Goal: Task Accomplishment & Management: Complete application form

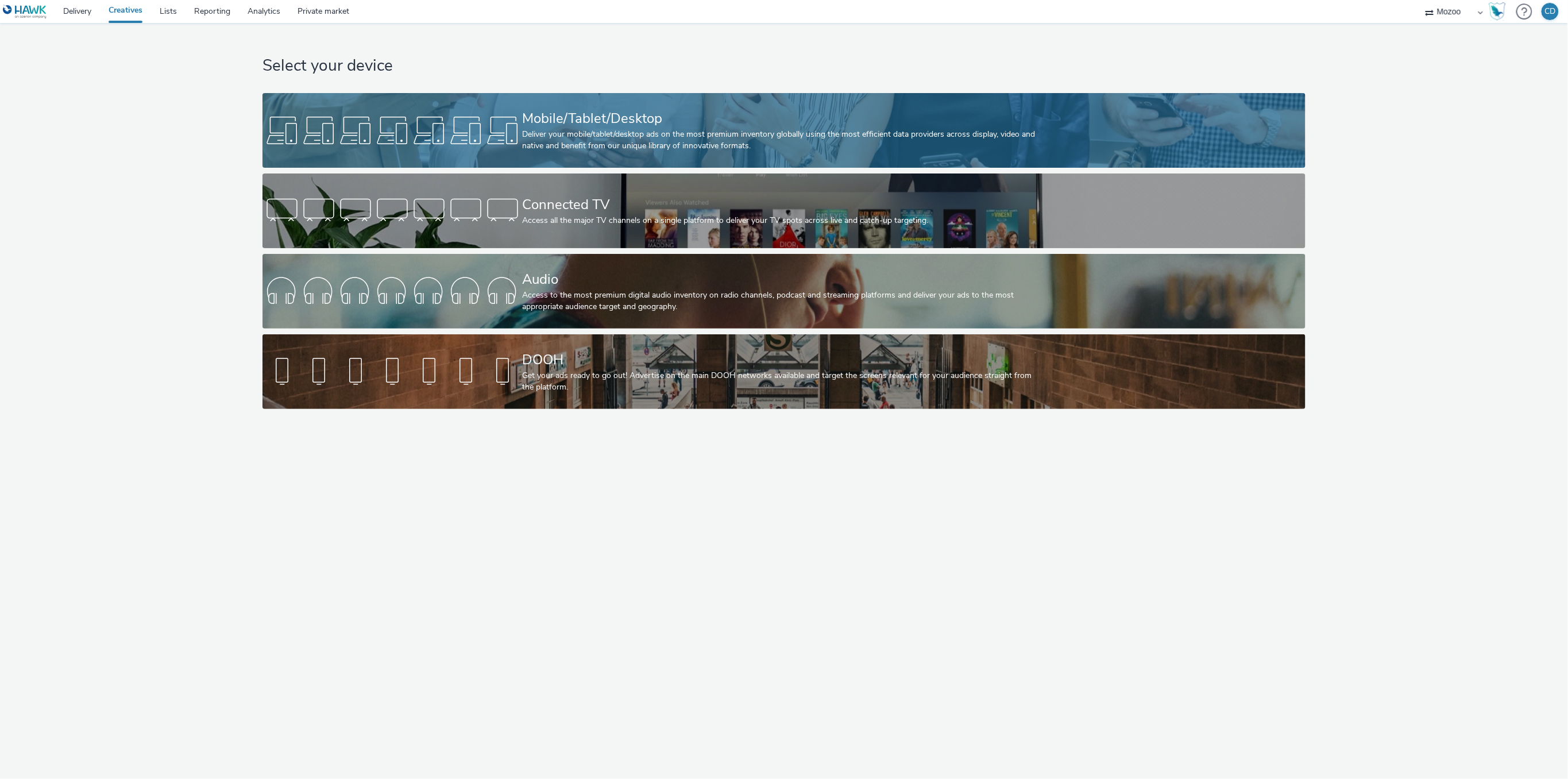
click at [646, 112] on div "Mobile/Tablet/Desktop" at bounding box center [782, 118] width 520 height 20
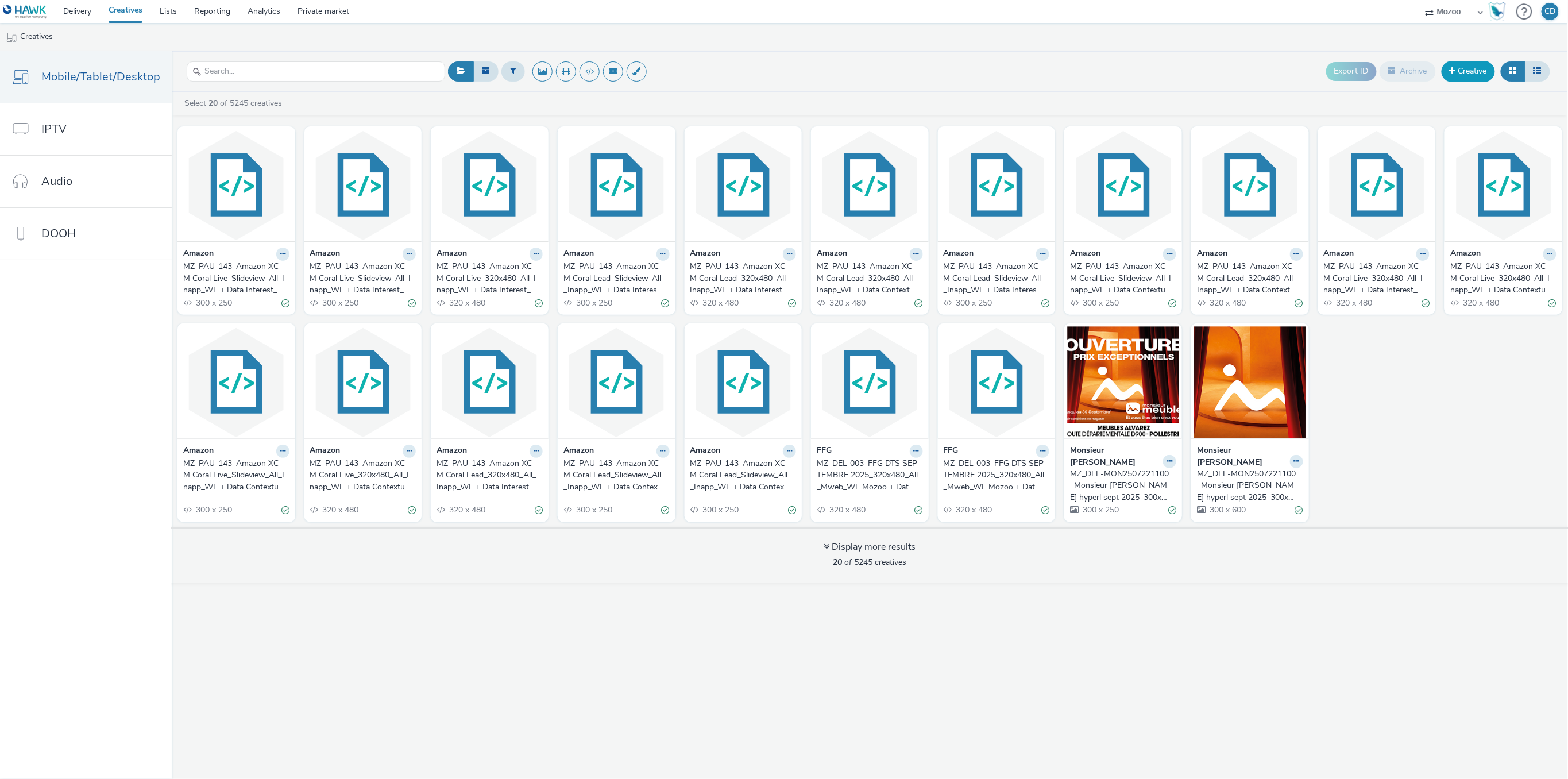
click at [1471, 69] on link "Creative" at bounding box center [1468, 72] width 54 height 21
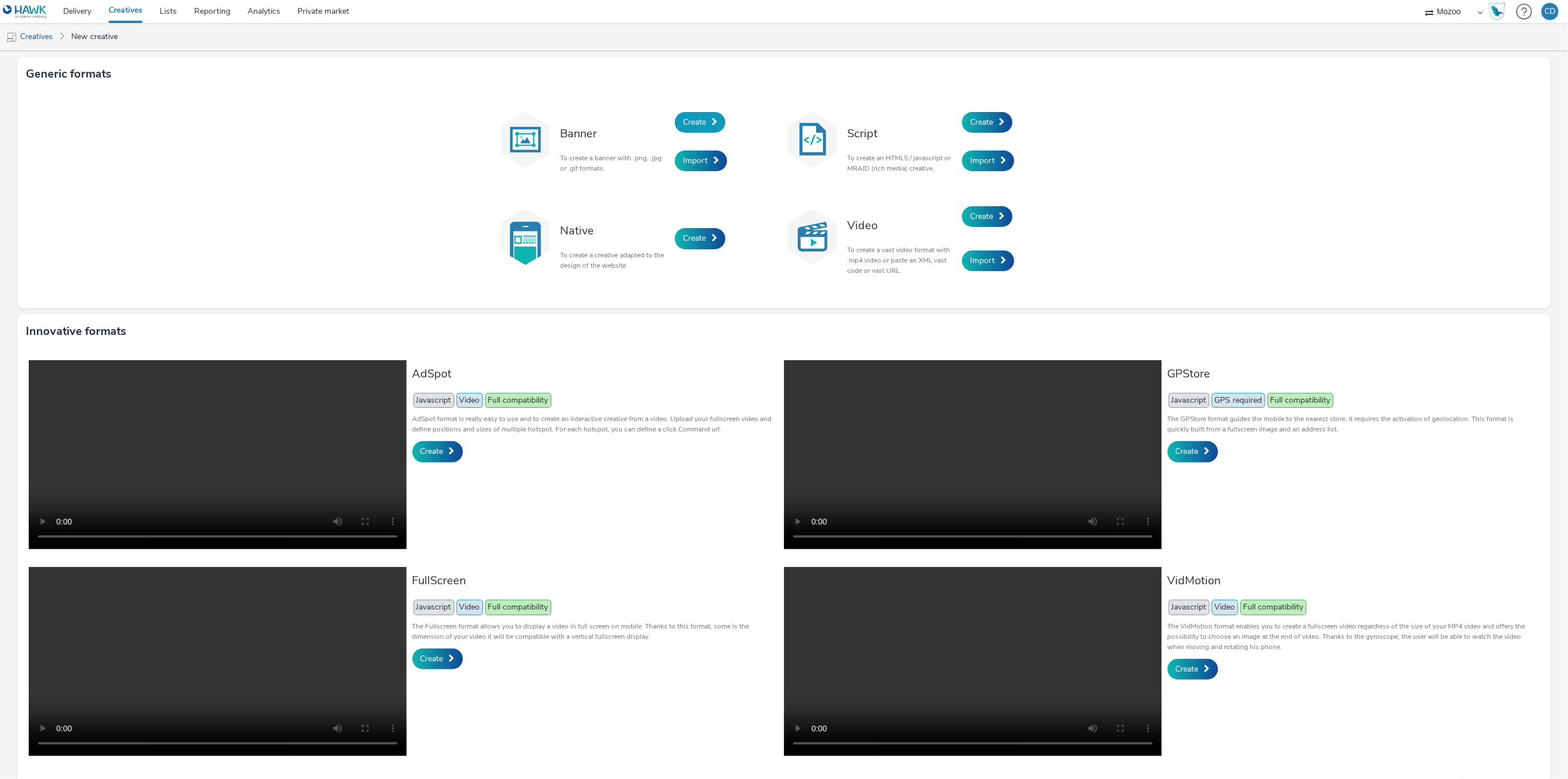
click at [691, 119] on span "Create" at bounding box center [694, 123] width 23 height 11
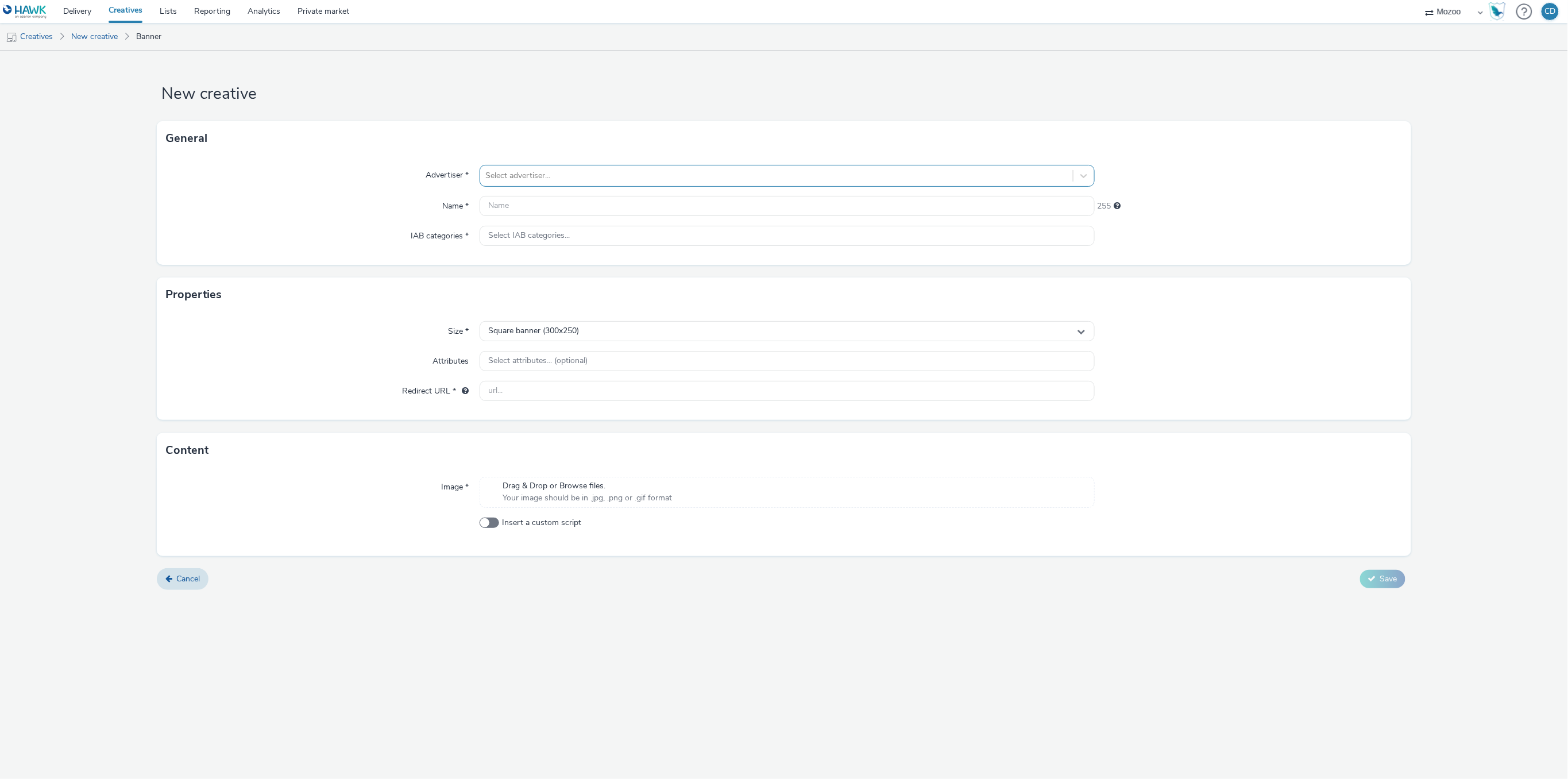
click at [586, 175] on div at bounding box center [776, 175] width 581 height 14
type input "laz"
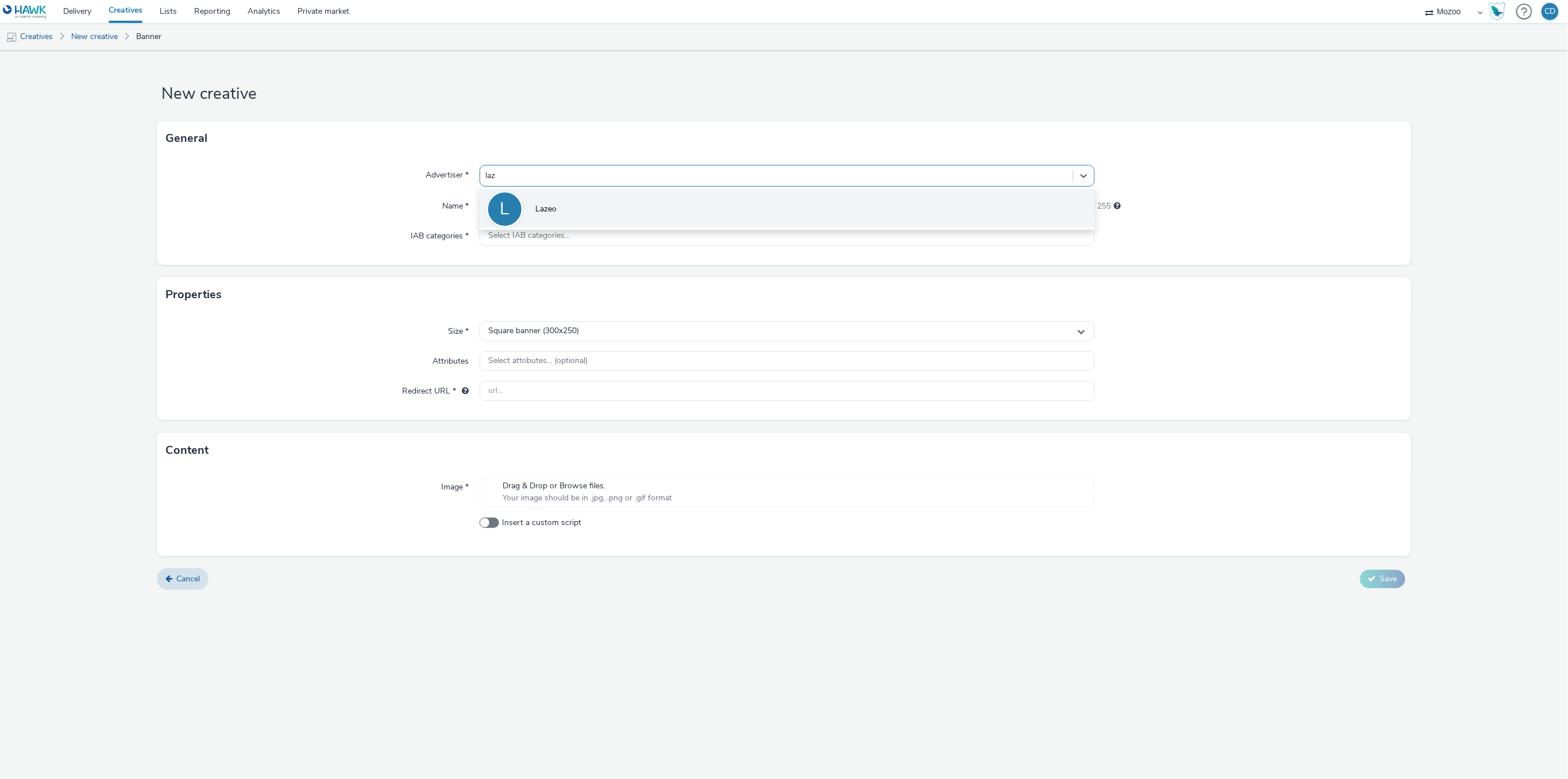
click at [573, 204] on li "L Lazeo" at bounding box center [787, 207] width 615 height 39
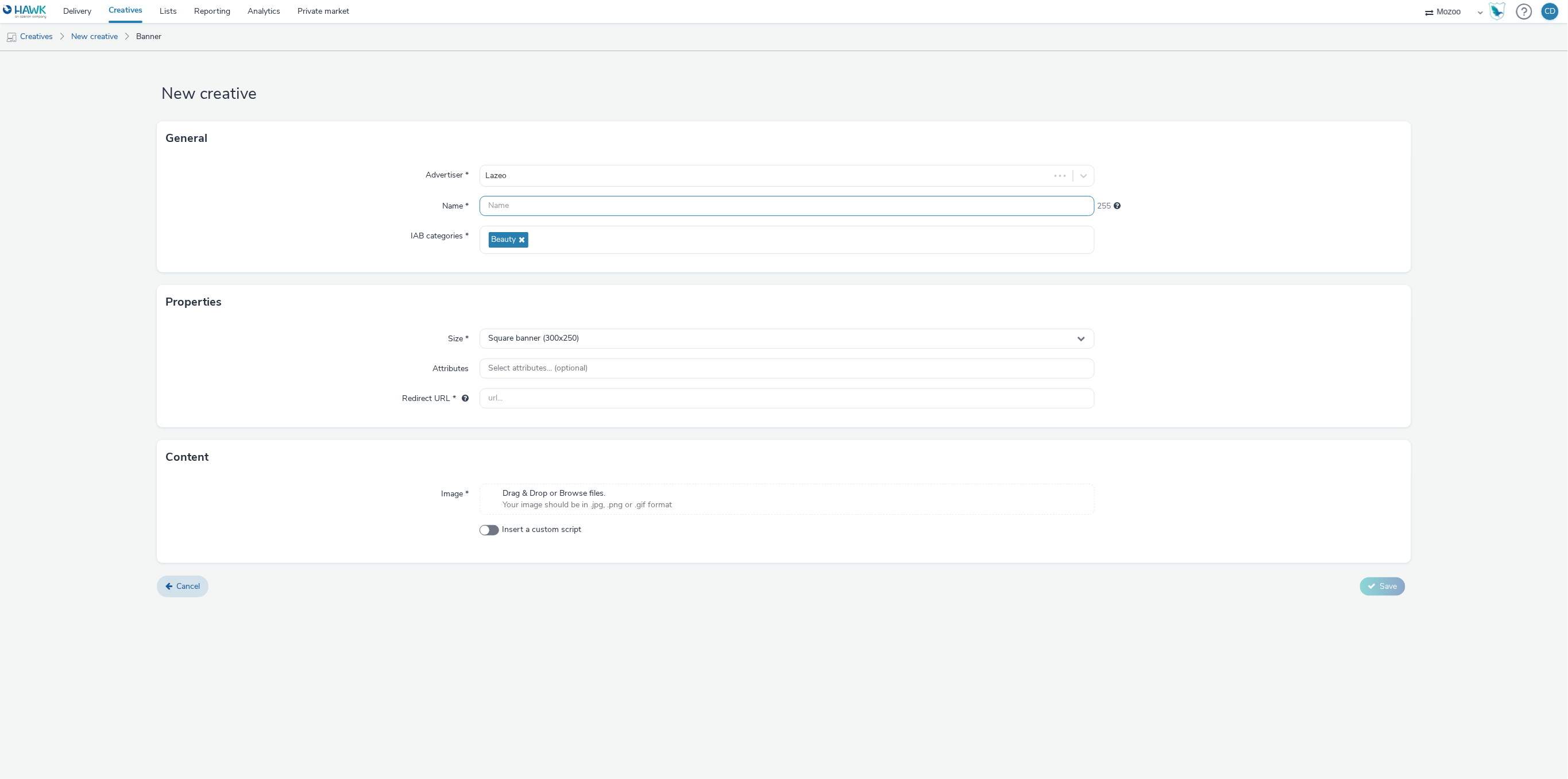
click at [566, 212] on input "text" at bounding box center [787, 206] width 615 height 20
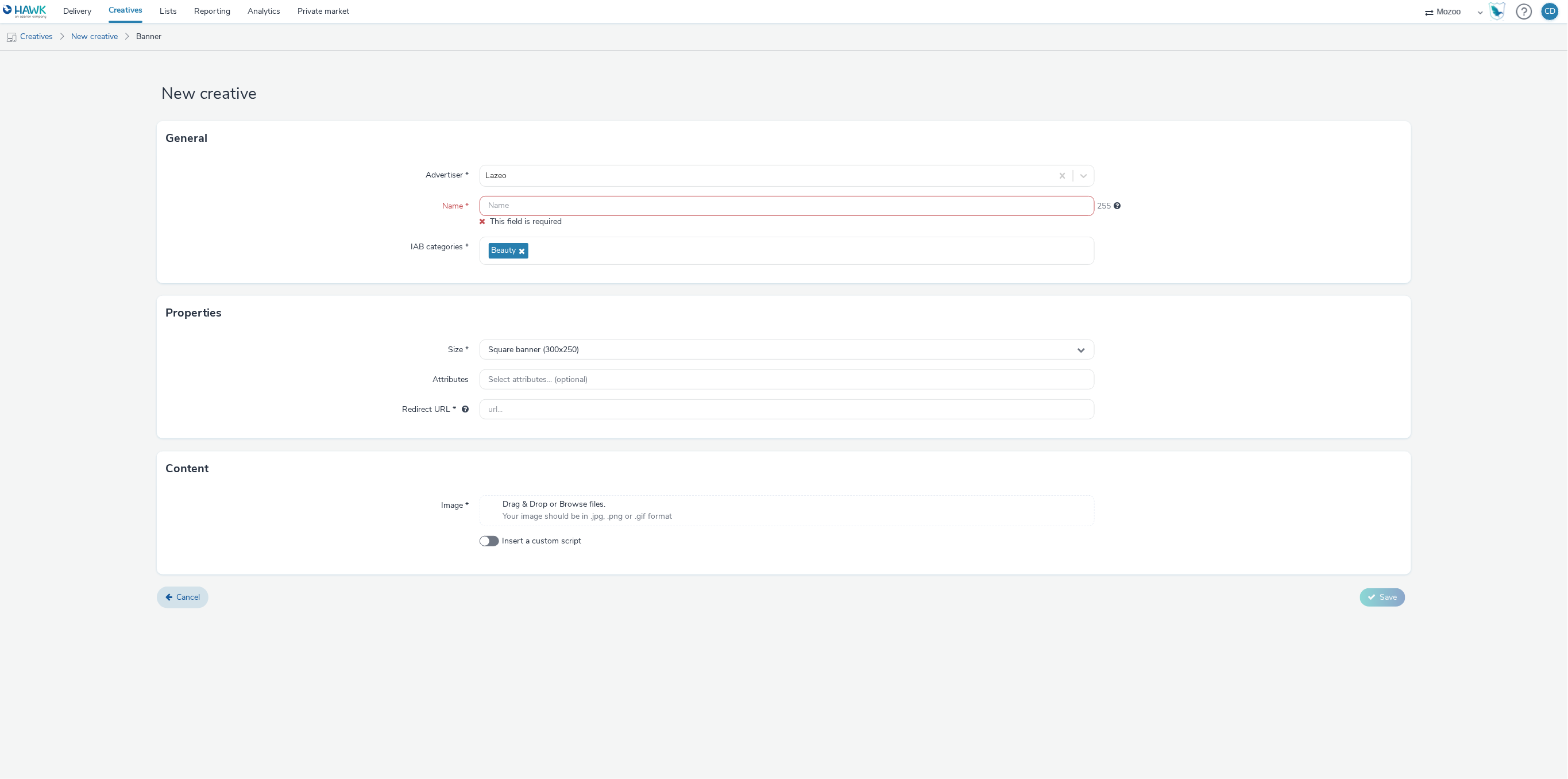
paste input "MZ_DLE-AVE2510151100_LAZEO OCT NOV 2025_Display IAB_All_InApp_IA ON"
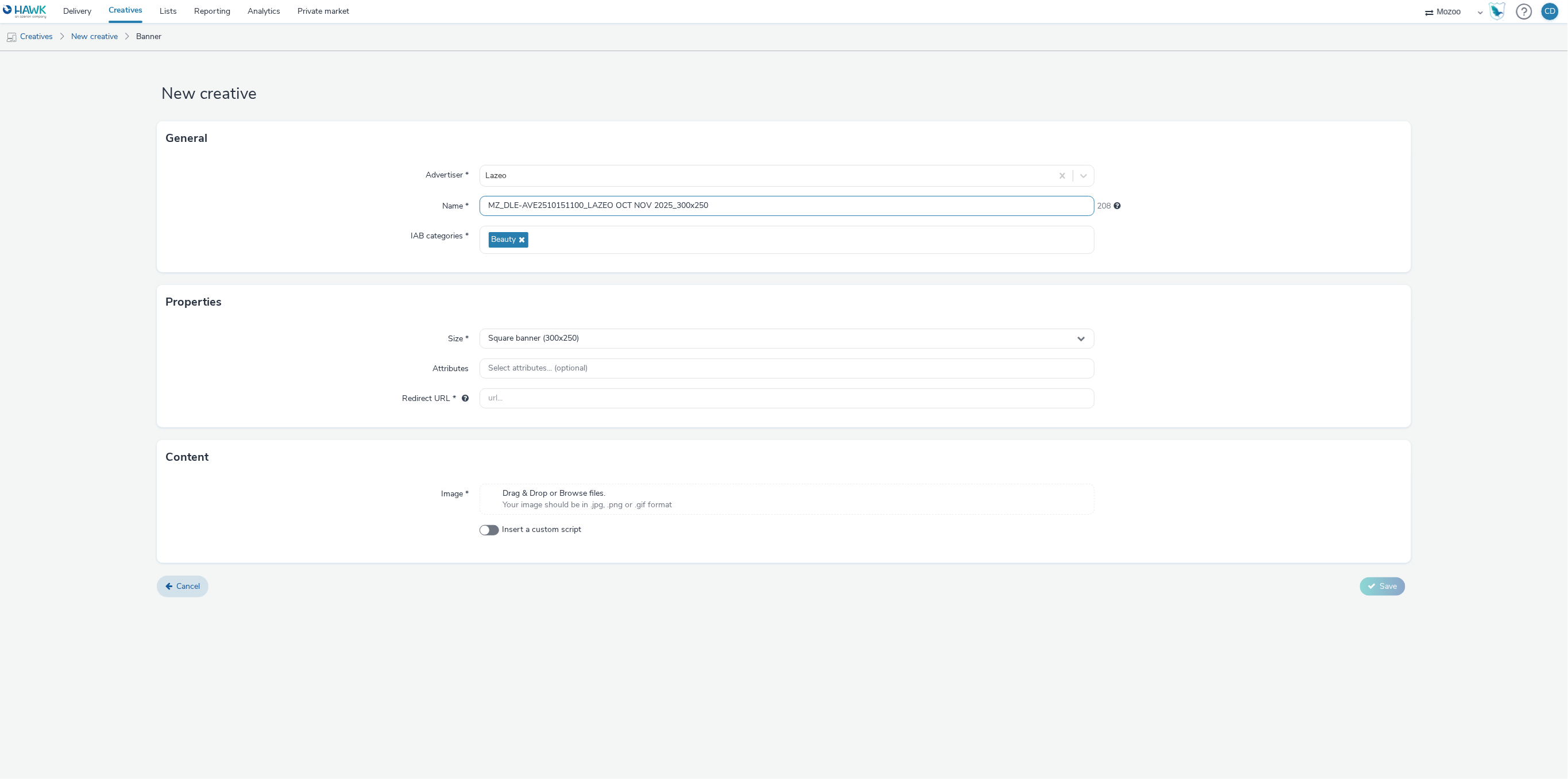
paste input "Display IAB_All_InApp_IA ON"
type input "MZ_DLE-AVE2510151100_LAZEO OCT NOV 2025_300x250_All_InApp"
click at [536, 398] on input "text" at bounding box center [787, 398] width 615 height 20
paste input "https://clk.tradedoubler.com/click?p=390898&a=2900482&g=25989870"
type input "https://clk.tradedoubler.com/click?p=390898&a=2900482&g=25989870"
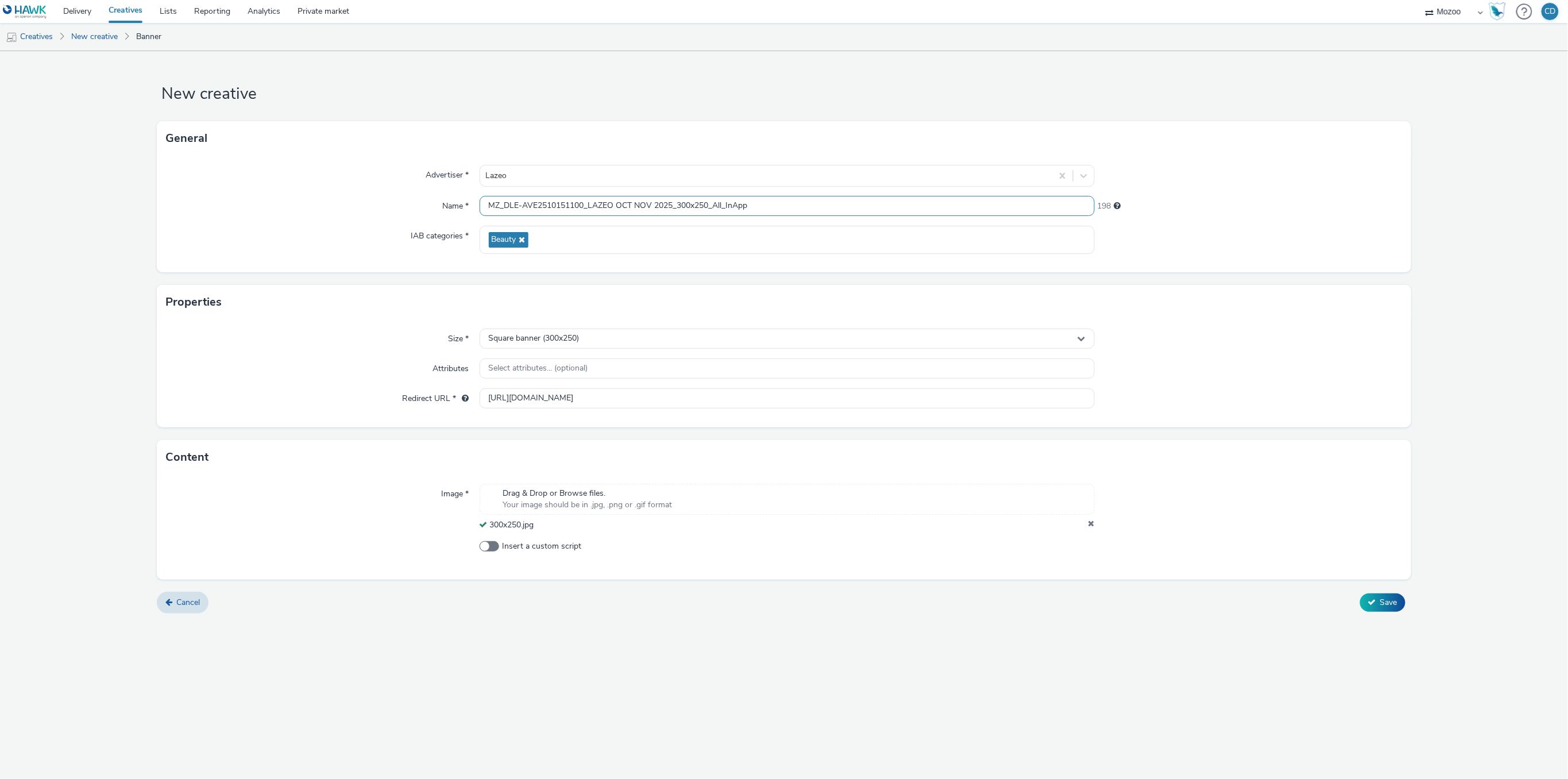
click at [823, 205] on input "MZ_DLE-AVE2510151100_LAZEO OCT NOV 2025_300x250_All_InApp" at bounding box center [787, 206] width 615 height 20
click at [1383, 602] on span "Save" at bounding box center [1388, 603] width 17 height 11
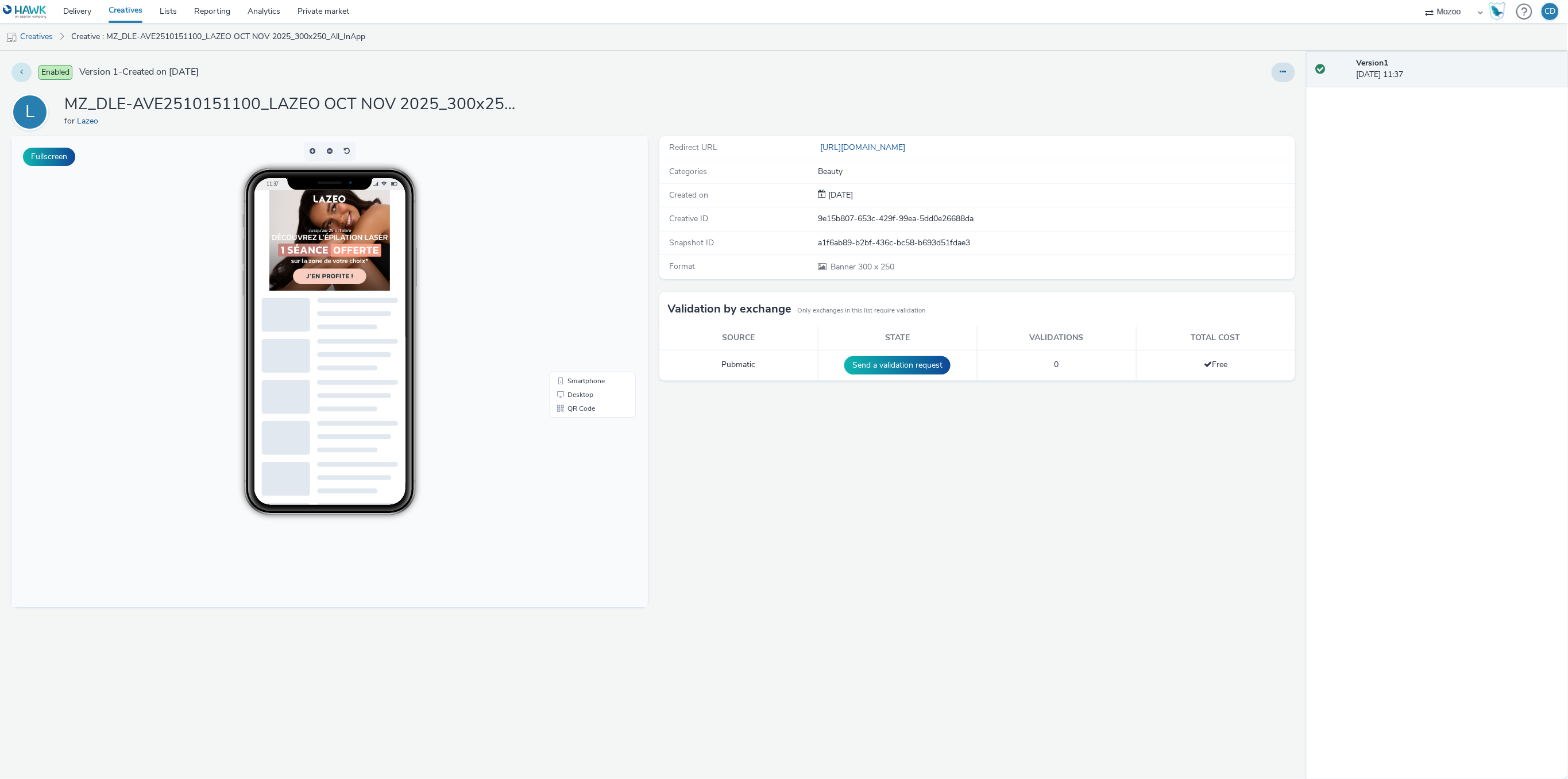
click at [23, 70] on icon at bounding box center [21, 72] width 3 height 8
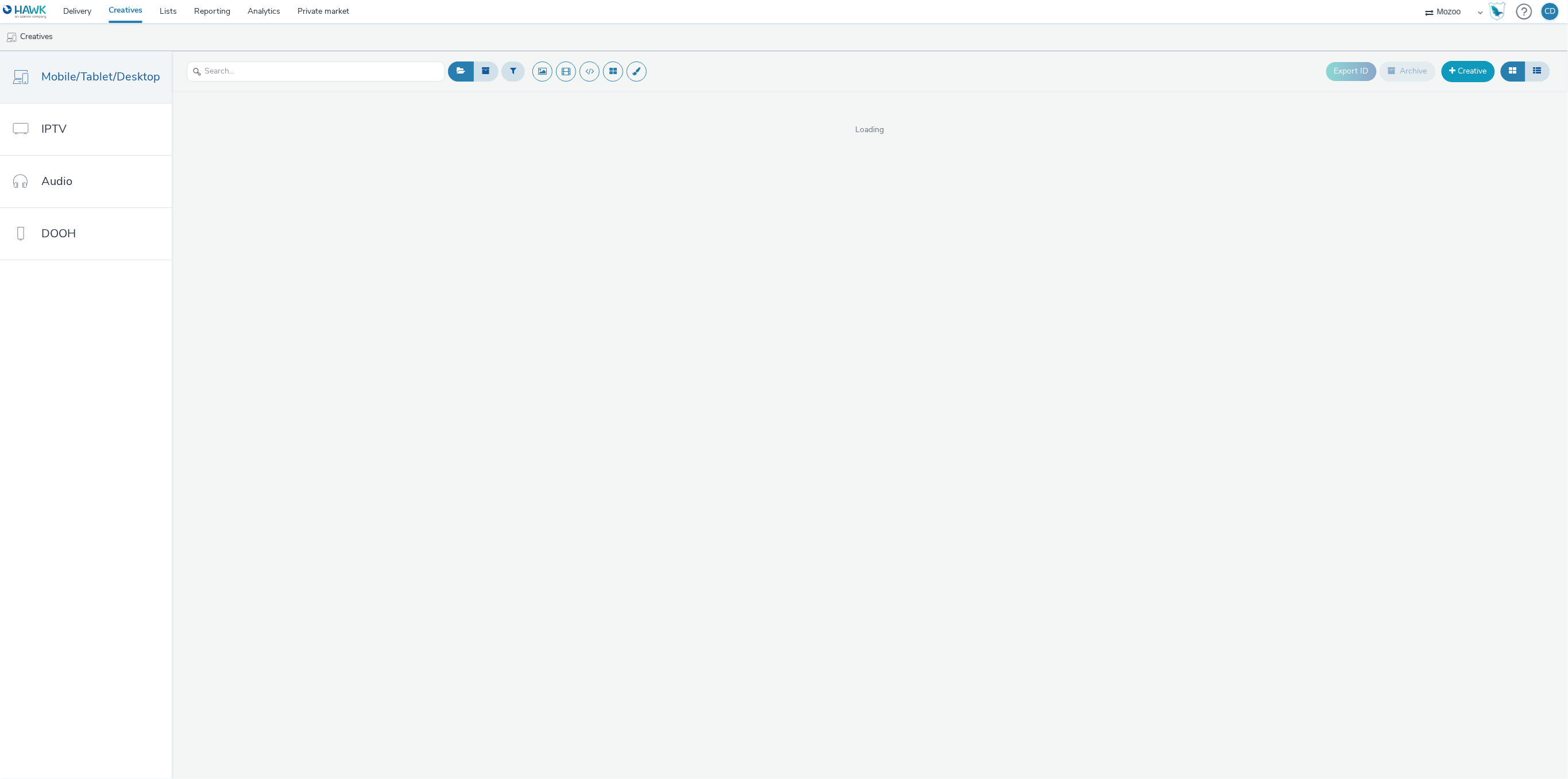
click at [1465, 73] on link "Creative" at bounding box center [1468, 72] width 54 height 21
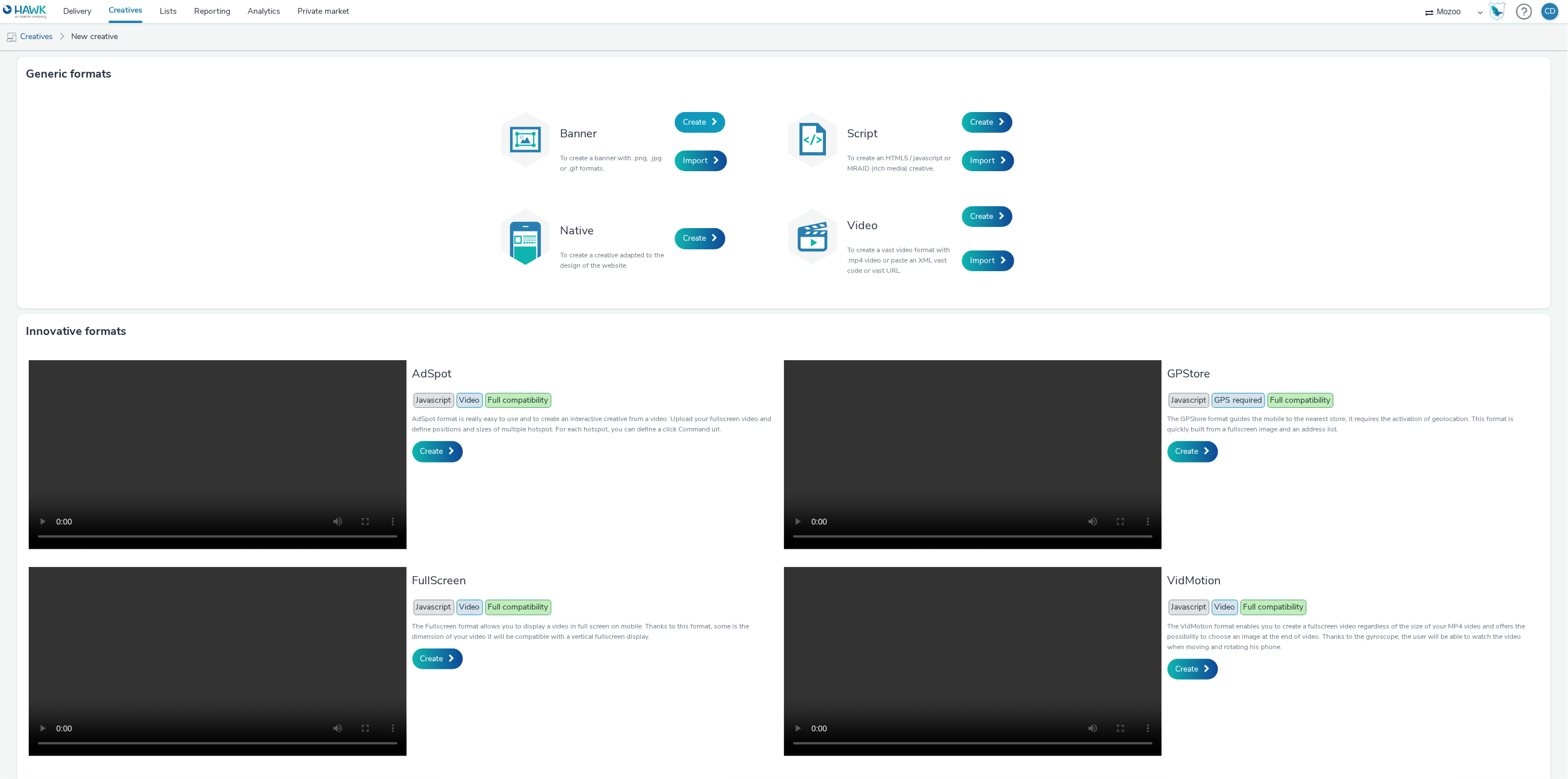
click at [704, 121] on link "Create" at bounding box center [701, 123] width 51 height 21
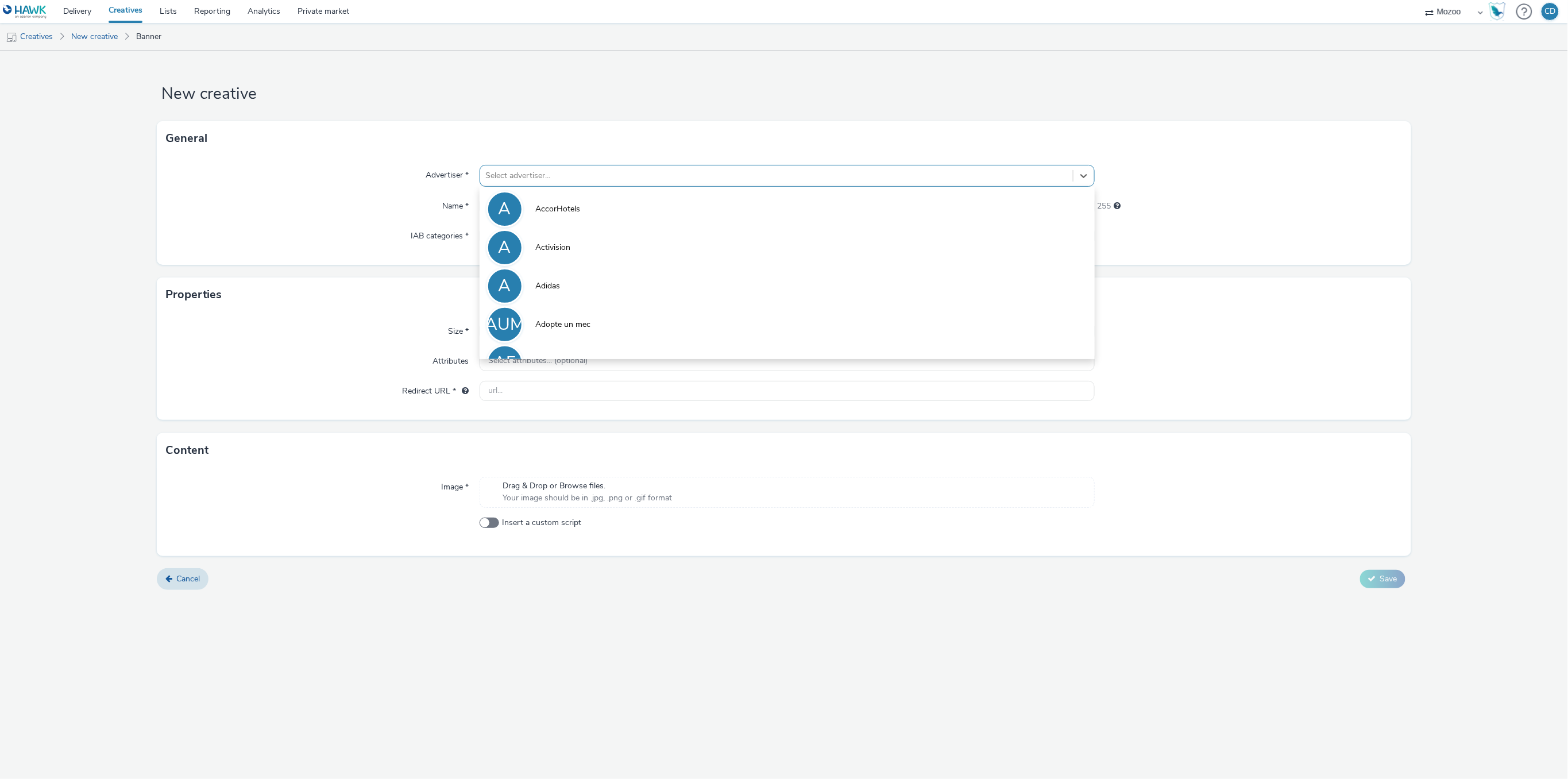
click at [704, 170] on div at bounding box center [776, 175] width 581 height 14
type input "laze"
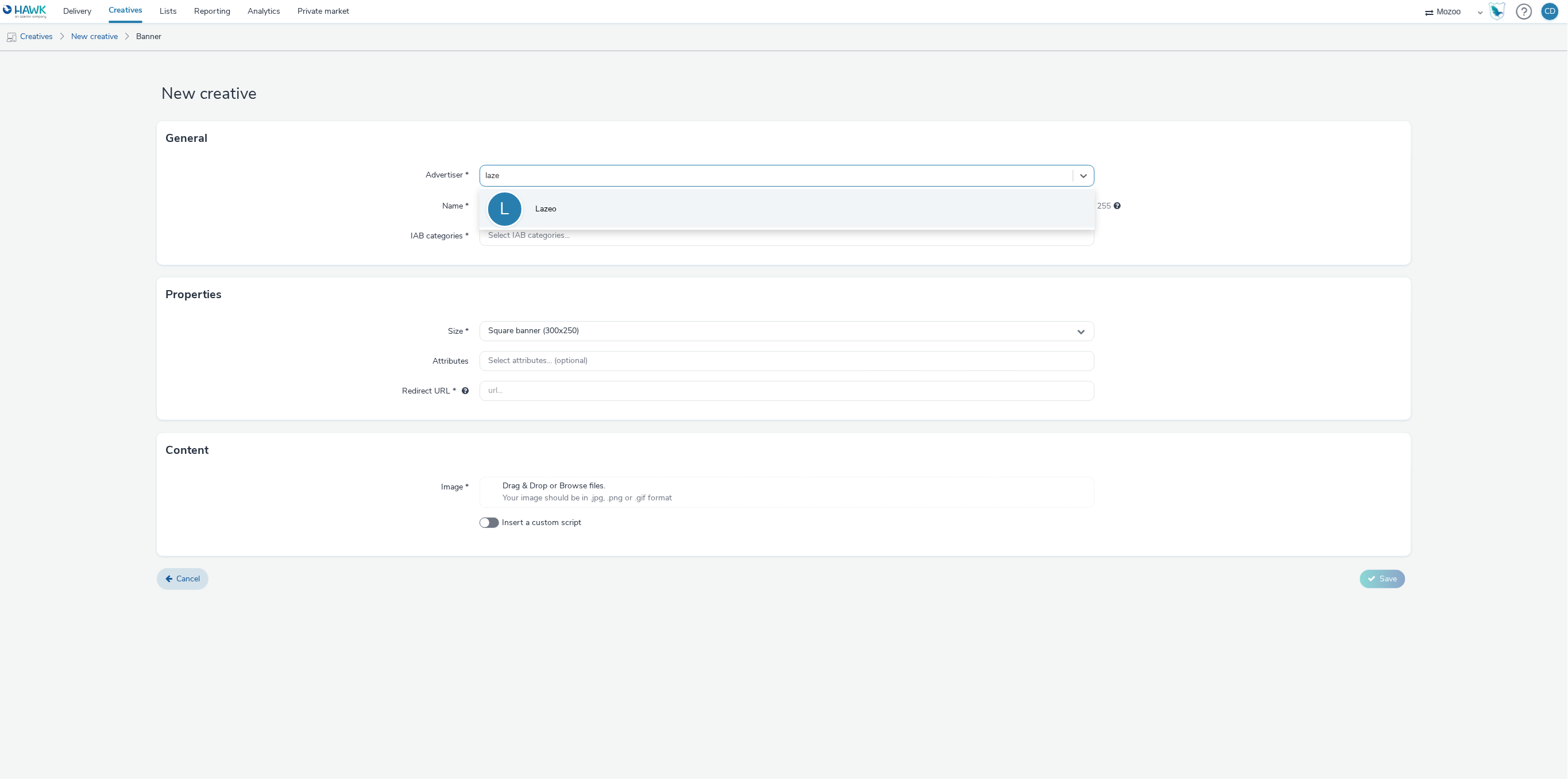
click at [580, 198] on li "L Lazeo" at bounding box center [787, 207] width 615 height 39
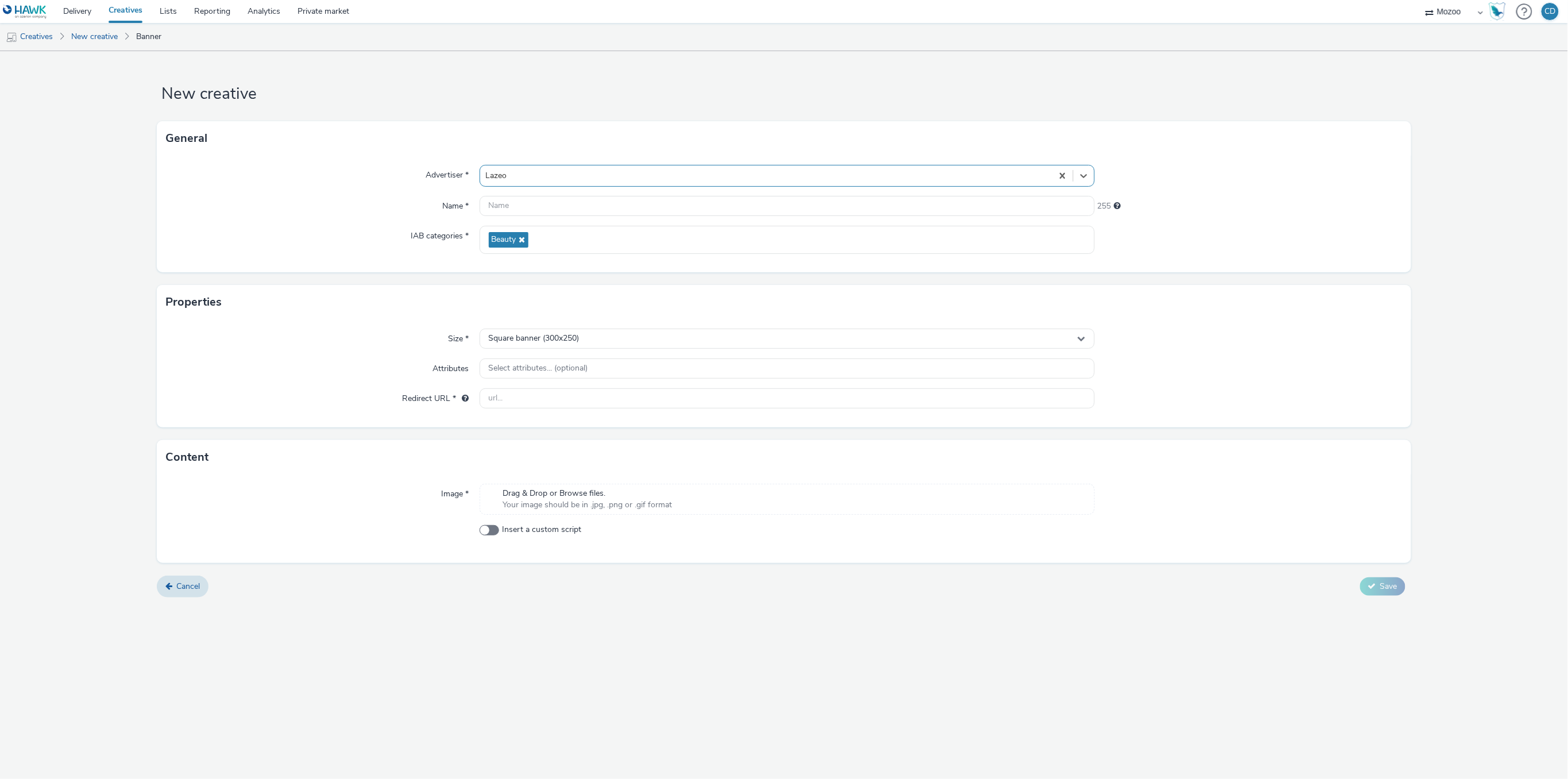
click at [578, 216] on div at bounding box center [787, 207] width 615 height 21
click at [589, 205] on input "text" at bounding box center [787, 206] width 615 height 20
paste input "MZ_DLE-AVE2510151100_LAZEO OCT NOV 2025_300x250_All_InApp"
click at [705, 207] on input "MZ_DLE-AVE2510151100_LAZEO OCT NOV 2025_300x250_All_InApp" at bounding box center [787, 206] width 615 height 20
type input "MZ_DLE-AVE2510151100_LAZEO OCT NOV 2025_300x600_All_InApp"
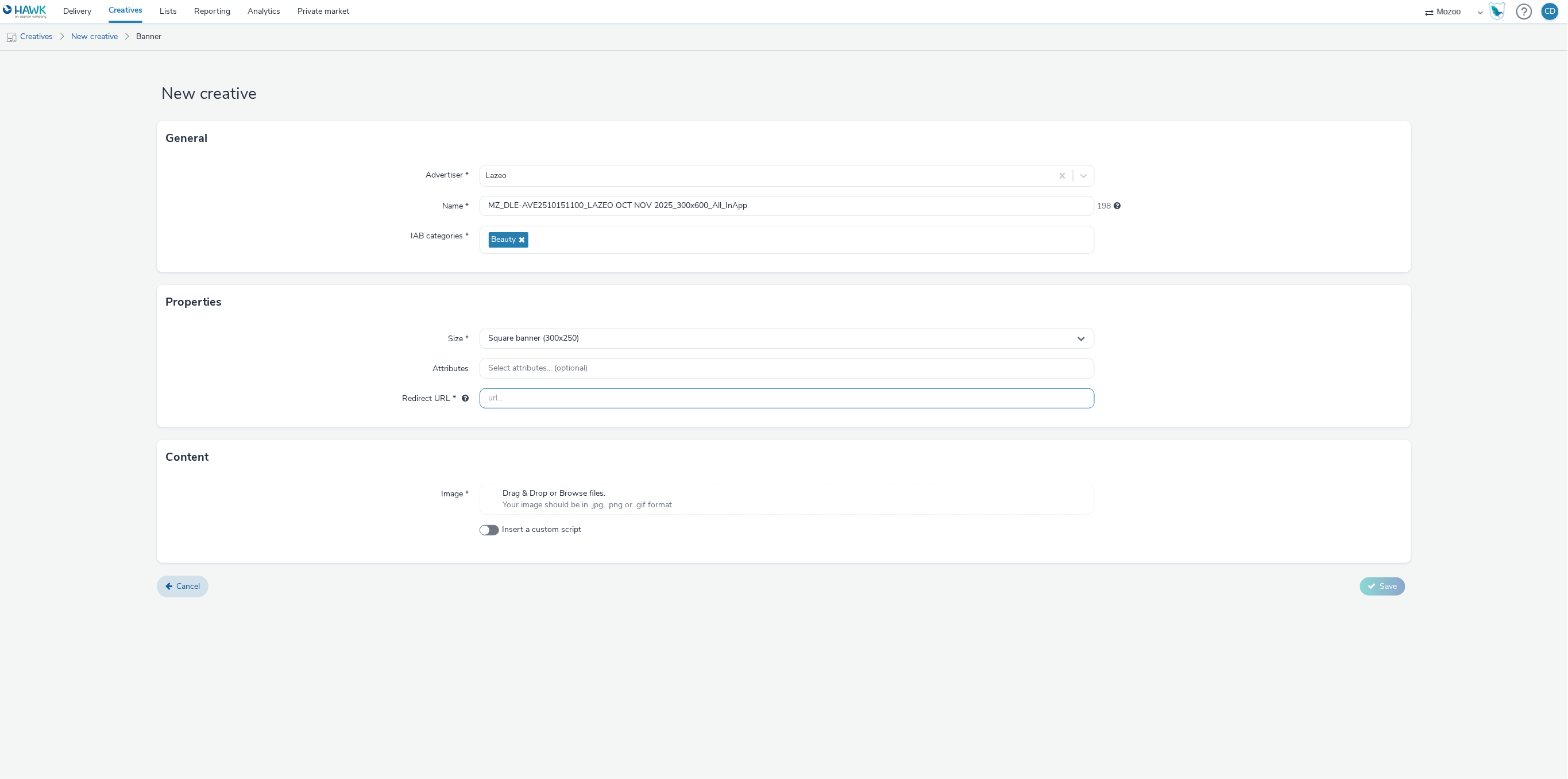
click at [563, 393] on input "text" at bounding box center [787, 398] width 615 height 20
paste input "https://clk.tradedoubler.com/click?p=390898&a=2900482&g=25989870"
type input "https://clk.tradedoubler.com/click?p=390898&a=2900482&g=25989870"
click at [586, 341] on div "Square banner (300x250)" at bounding box center [787, 338] width 615 height 20
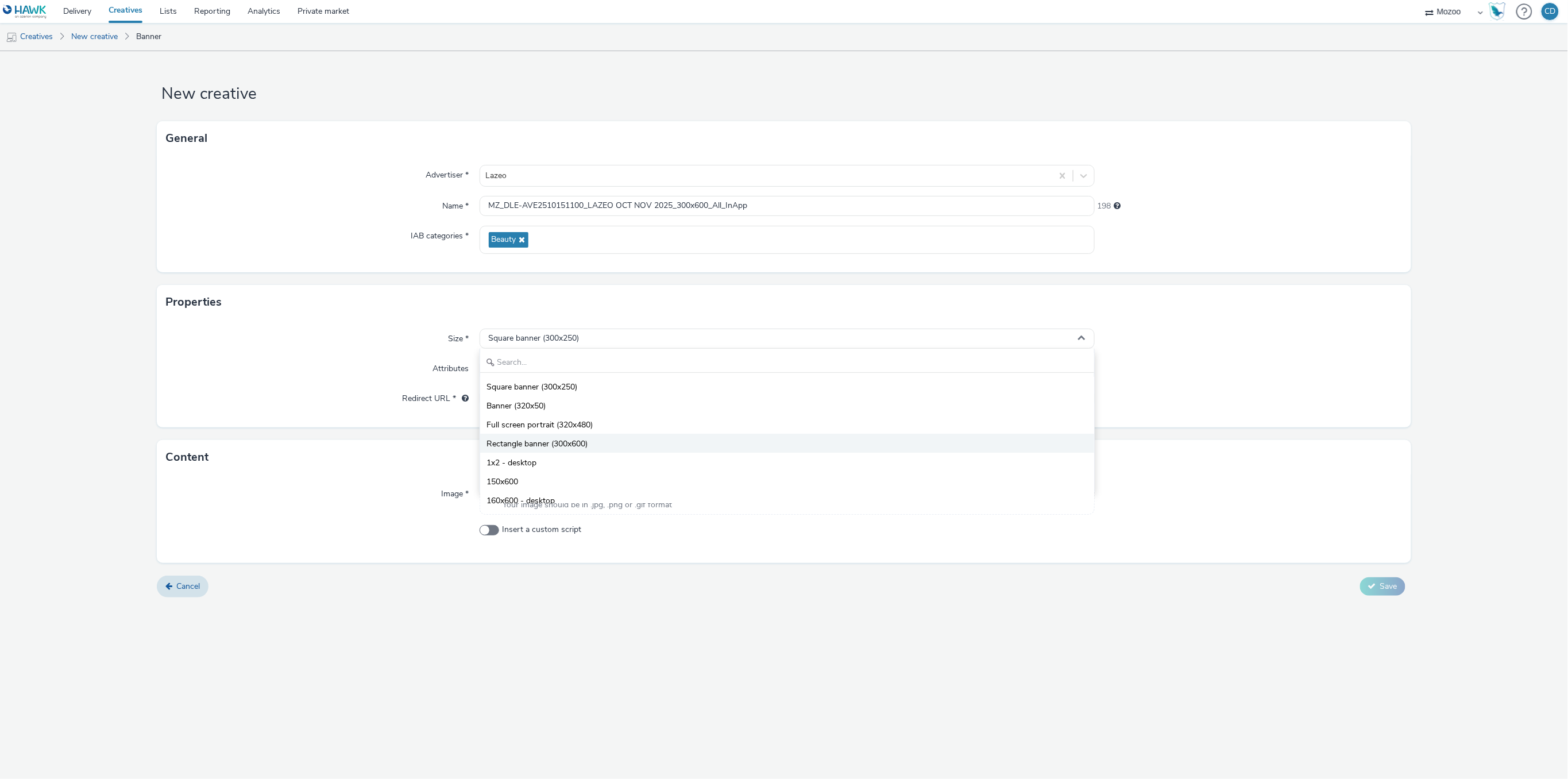
click at [546, 443] on span "Rectangle banner (300x600)" at bounding box center [536, 444] width 101 height 11
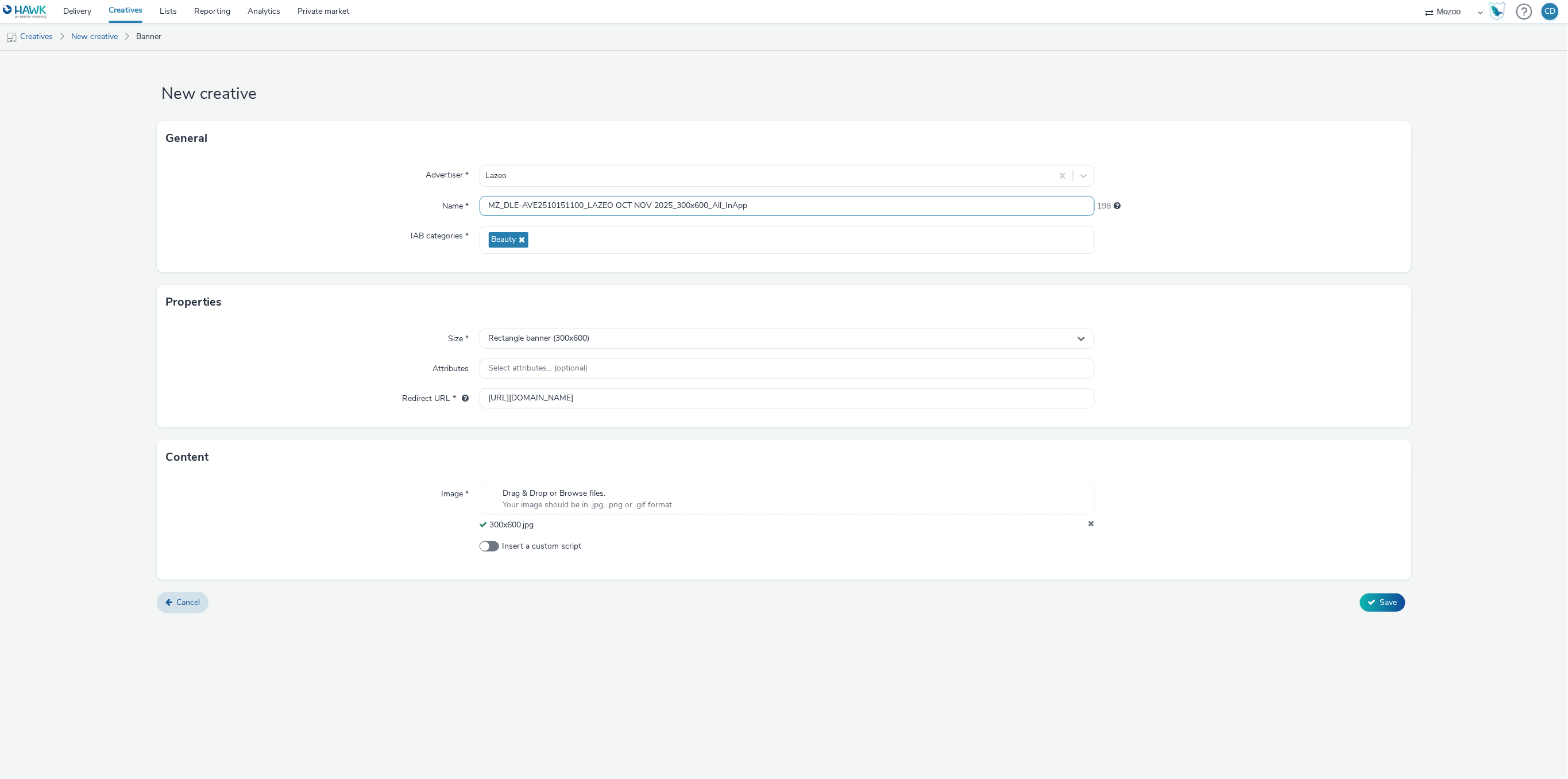
click at [778, 202] on input "MZ_DLE-AVE2510151100_LAZEO OCT NOV 2025_300x600_All_InApp" at bounding box center [787, 206] width 615 height 20
click at [1379, 599] on span "Save" at bounding box center [1388, 603] width 17 height 11
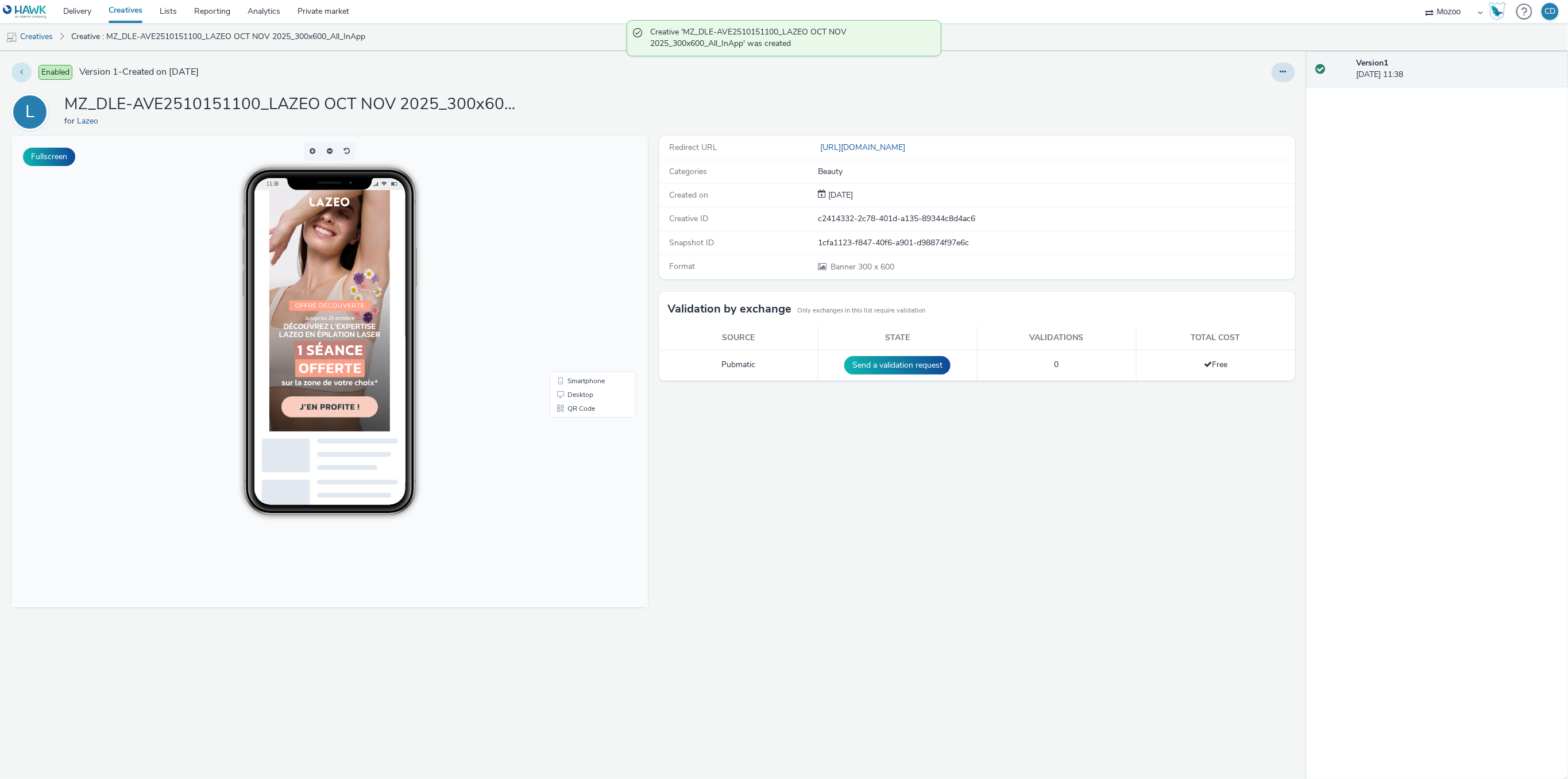
click at [23, 69] on icon at bounding box center [21, 72] width 3 height 8
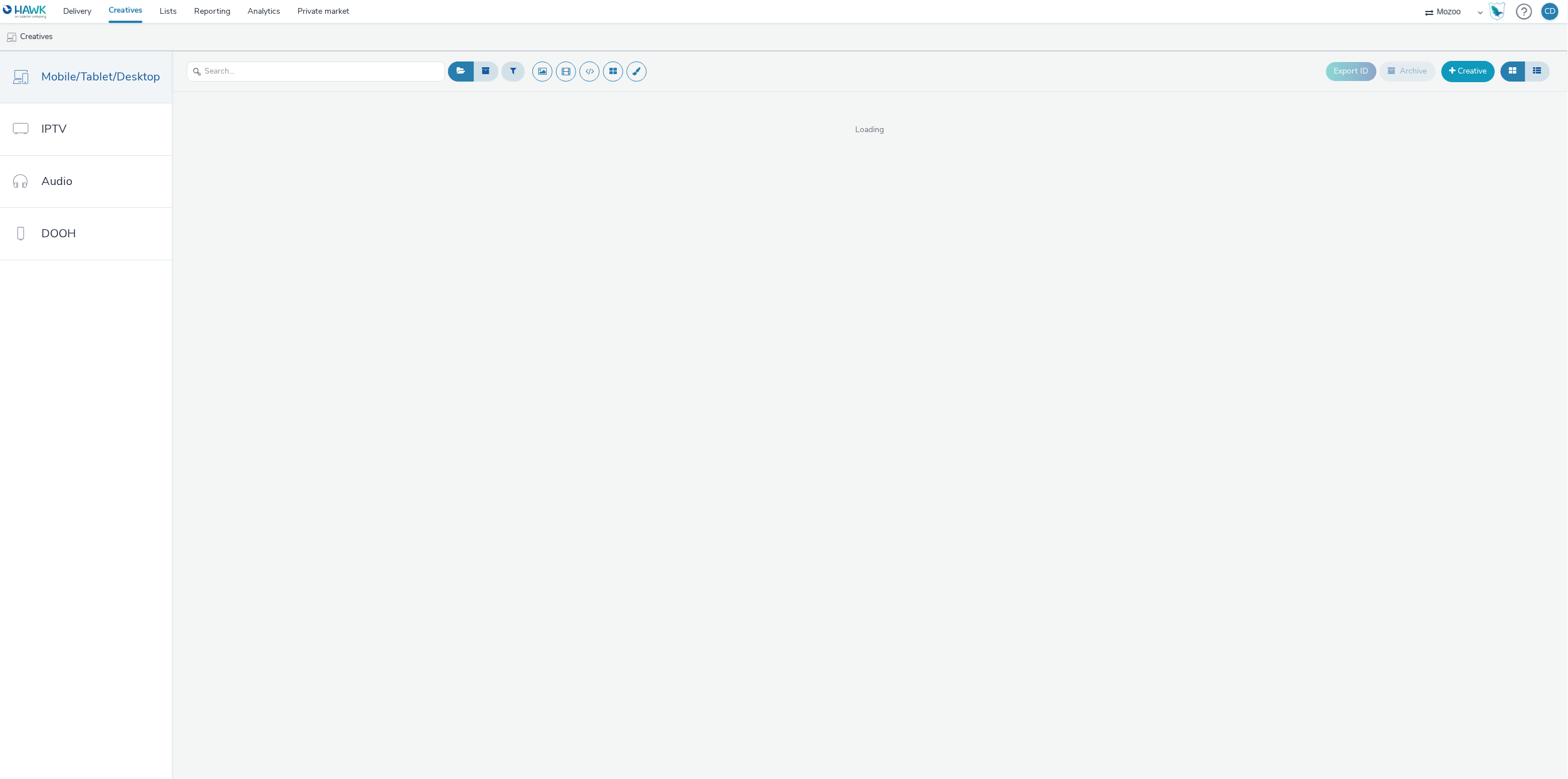
click at [1461, 80] on link "Creative" at bounding box center [1468, 72] width 54 height 21
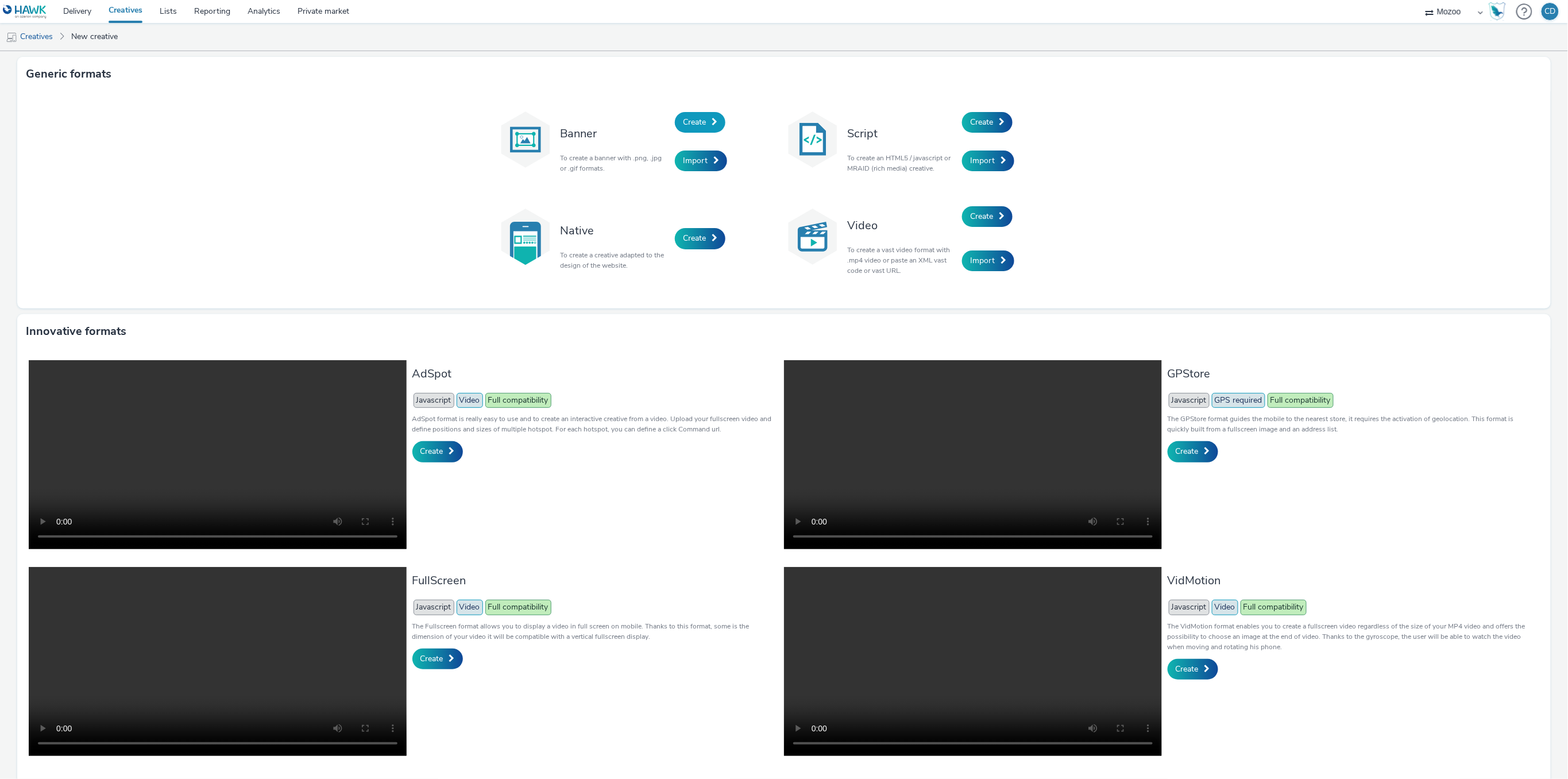
click at [712, 123] on span at bounding box center [715, 122] width 6 height 8
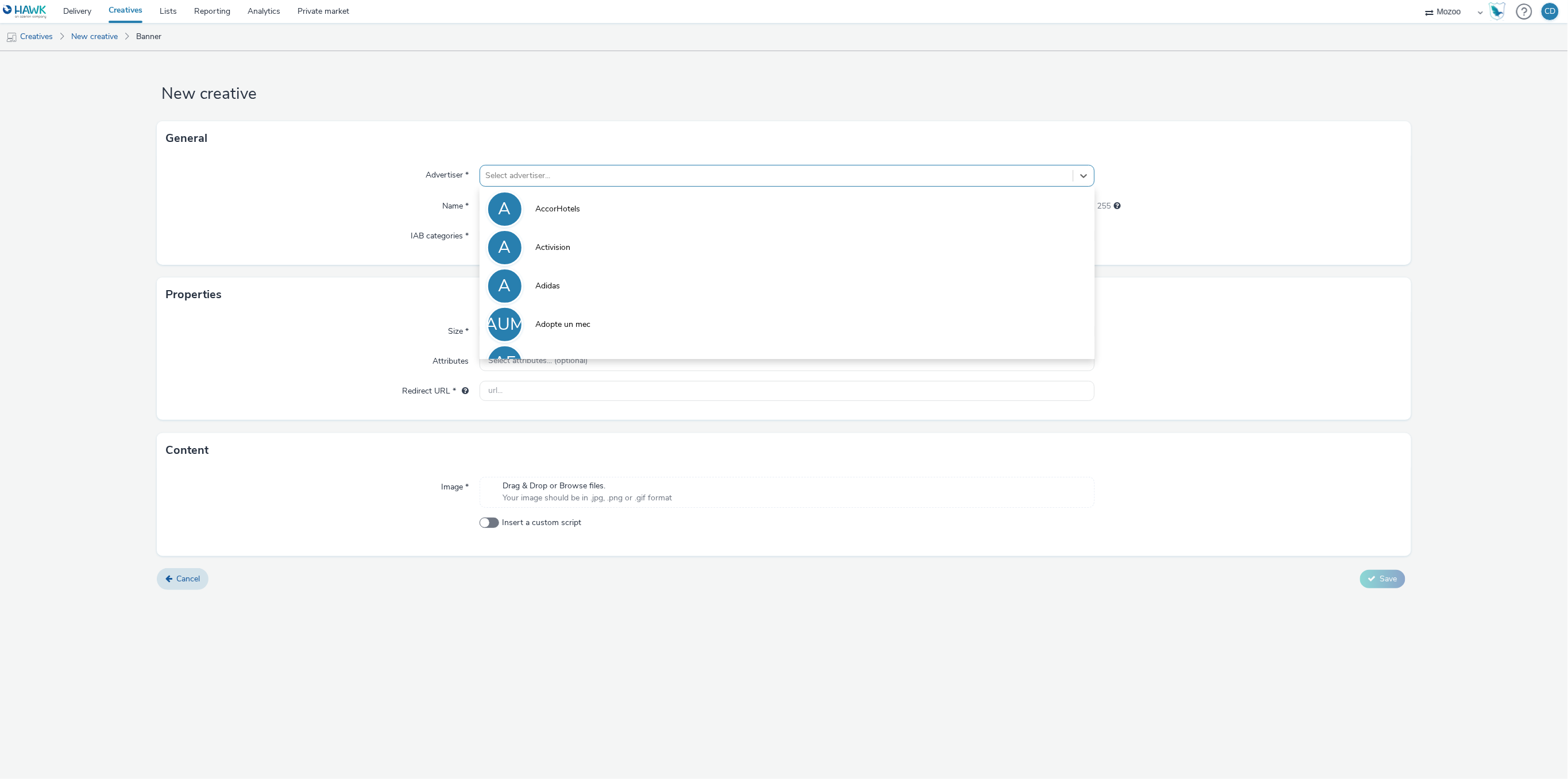
click at [617, 173] on div at bounding box center [776, 175] width 581 height 14
type input "laze"
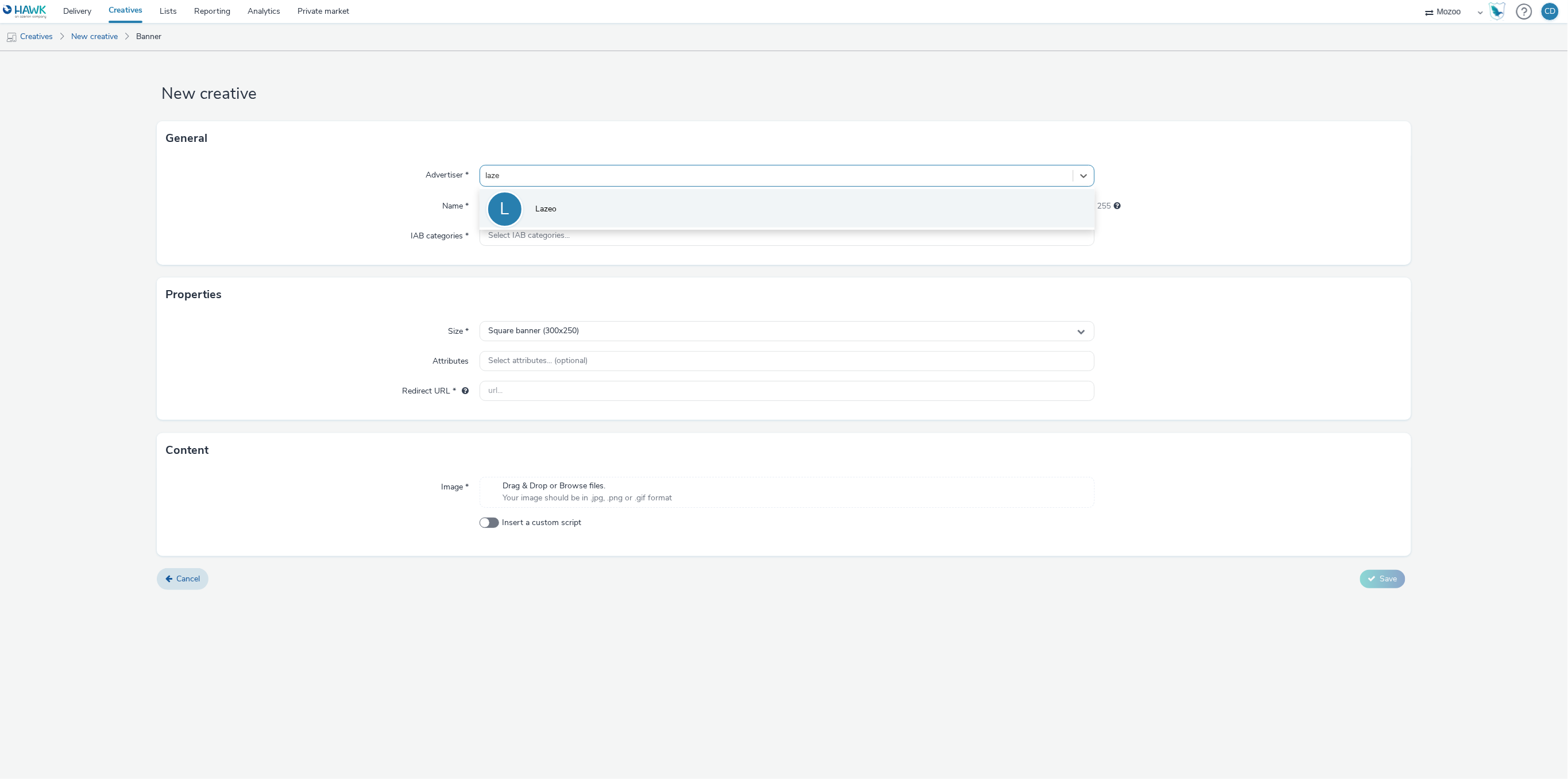
click at [560, 203] on li "L Lazeo" at bounding box center [787, 207] width 615 height 39
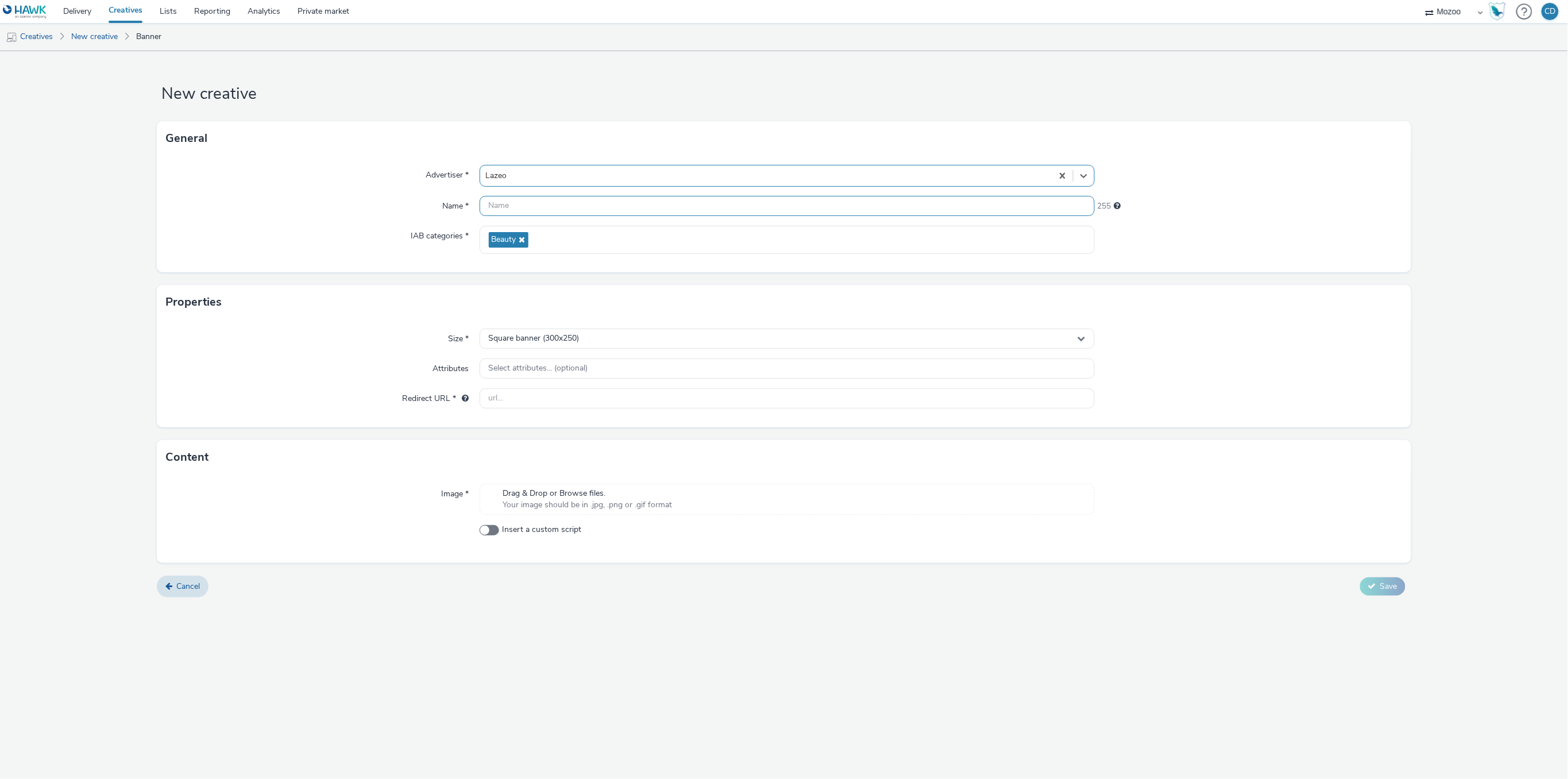
click at [566, 204] on input "text" at bounding box center [787, 206] width 615 height 20
paste input "MZ_DLE-AVE2510151100_LAZEO OCT NOV 2025_300x600_All_InApp"
click at [704, 204] on input "MZ_DLE-AVE2510151100_LAZEO OCT NOV 2025_300x600_All_InApp" at bounding box center [787, 206] width 615 height 20
type input "MZ_DLE-AVE2510151100_LAZEO OCT NOV 2025_320x480_All_InApp"
click at [575, 340] on span "Square banner (300x250)" at bounding box center [534, 339] width 91 height 9
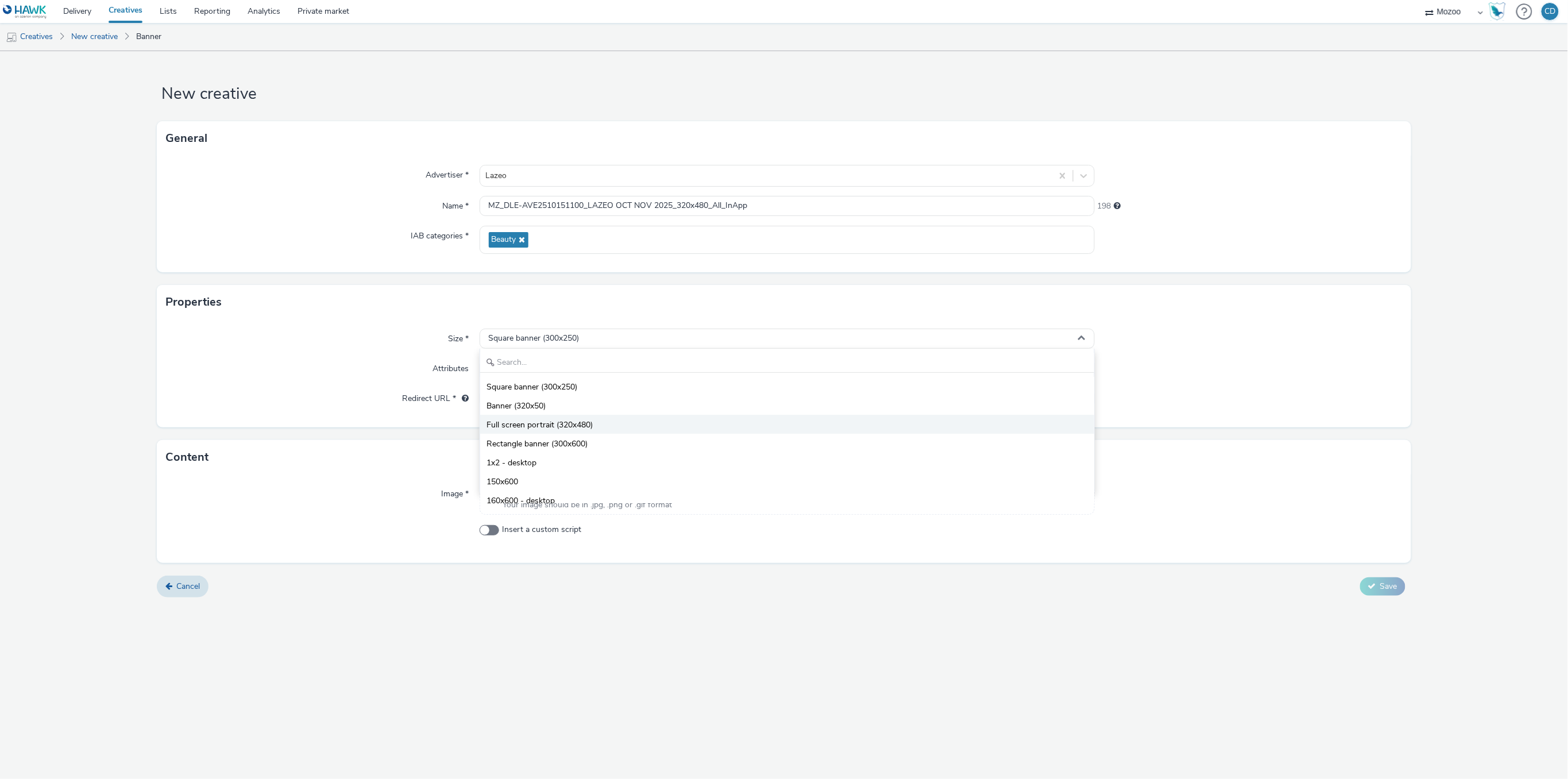
click at [585, 423] on span "Full screen portrait (320x480)" at bounding box center [539, 425] width 107 height 11
click at [566, 393] on input "text" at bounding box center [787, 398] width 615 height 20
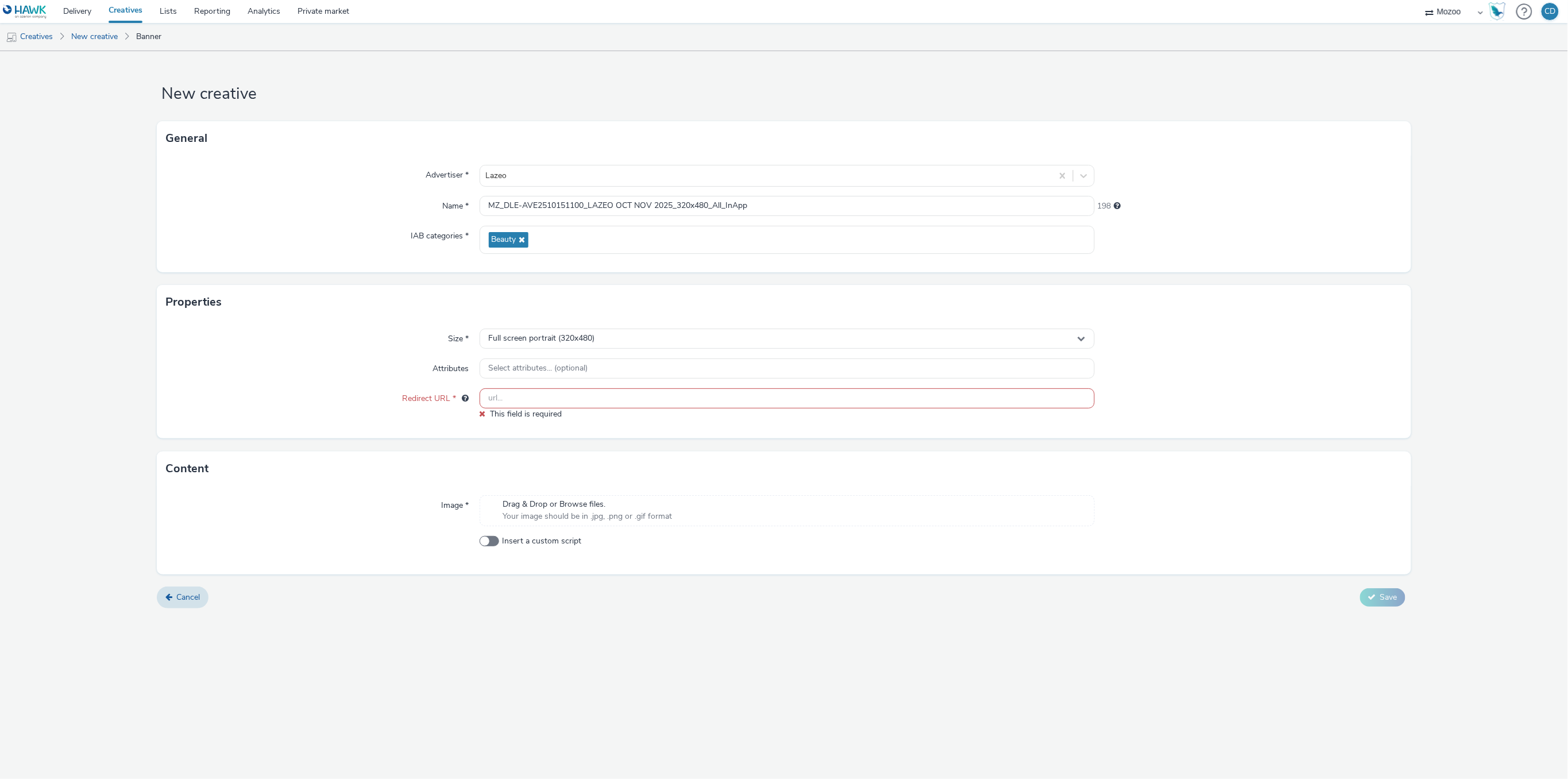
paste input "https://clk.tradedoubler.com/click?p=390898&a=2900482&g=25989870"
type input "https://clk.tradedoubler.com/click?p=390898&a=2900482&g=25989870"
click at [1028, 638] on div "New creative General Advertiser * Lazeo Name * MZ_DLE-AVE2510151100_LAZEO OCT N…" at bounding box center [784, 415] width 1568 height 728
click at [1426, 386] on form "New creative General Advertiser * Lazeo Name * MZ_DLE-AVE2510151100_LAZEO OCT N…" at bounding box center [784, 336] width 1568 height 571
click at [1383, 603] on span "Save" at bounding box center [1388, 603] width 17 height 11
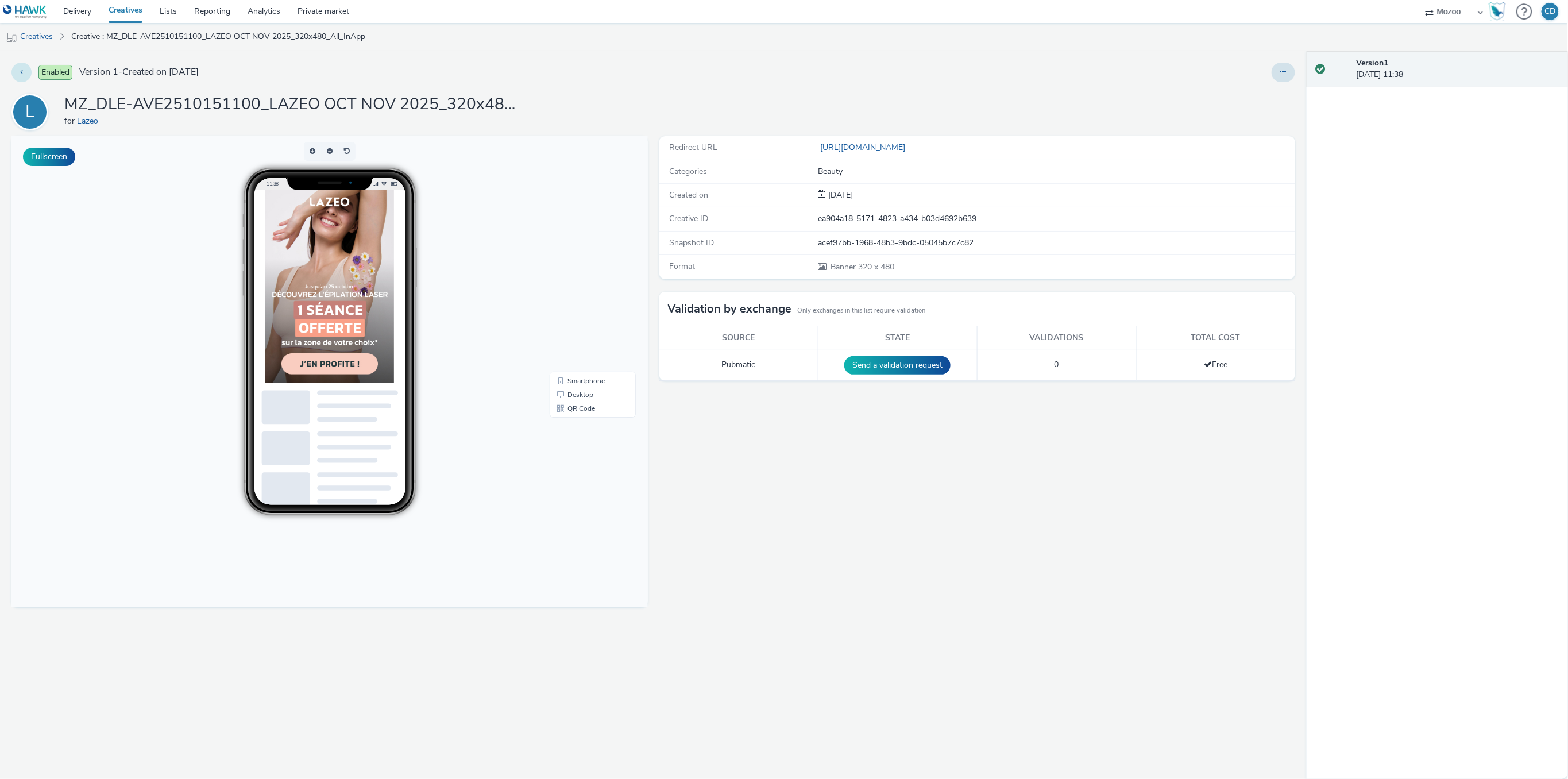
click at [18, 70] on button at bounding box center [21, 72] width 20 height 20
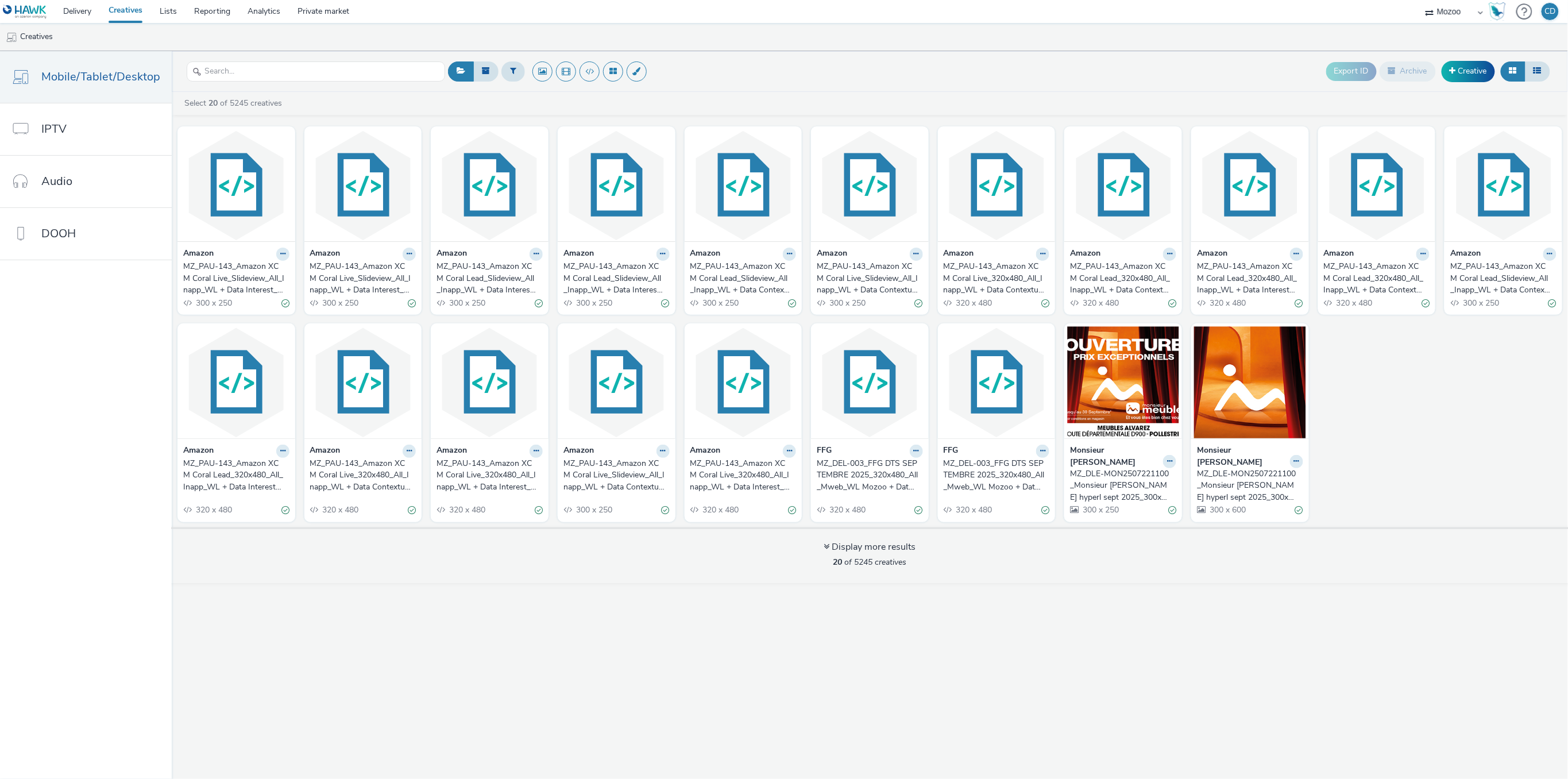
click at [1164, 81] on div "Export ID Archive Creative" at bounding box center [999, 72] width 1108 height 28
click at [159, 8] on link "Lists" at bounding box center [168, 11] width 35 height 23
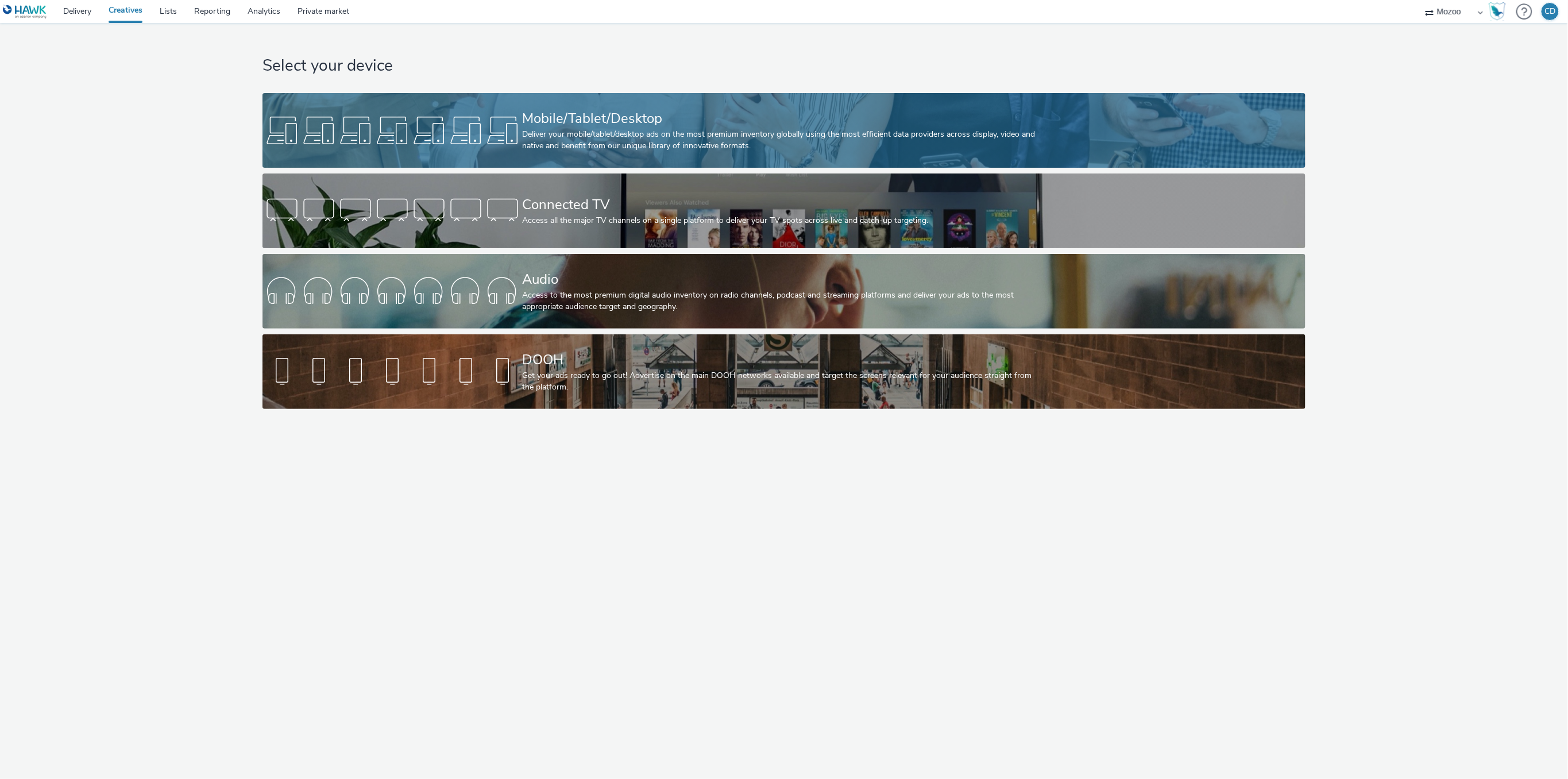
click at [563, 132] on div "Deliver your mobile/tablet/desktop ads on the most premium inventory globally u…" at bounding box center [782, 140] width 520 height 24
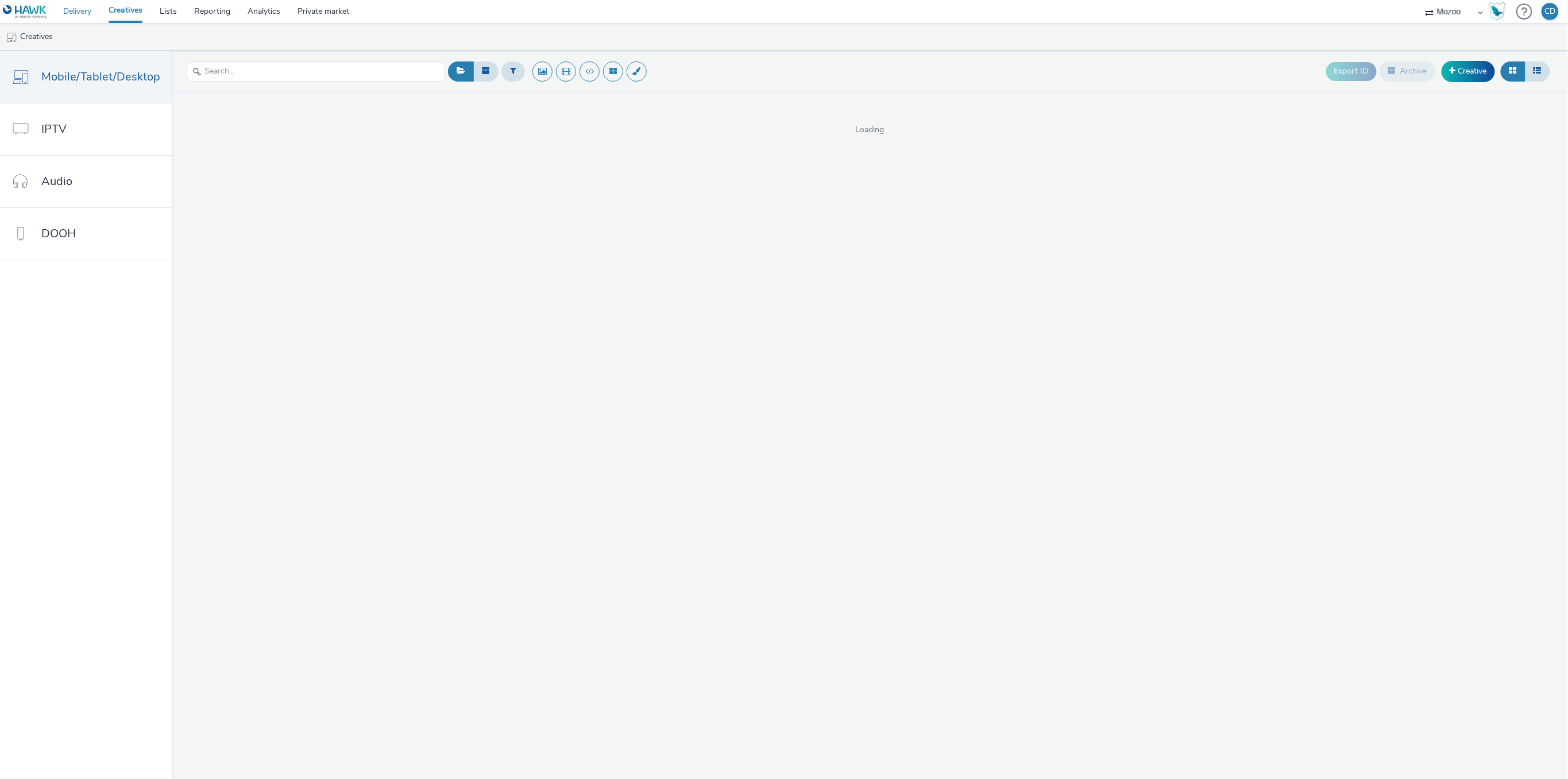
click at [75, 8] on link "Delivery" at bounding box center [77, 11] width 45 height 23
